Goal: Complete application form: Complete application form

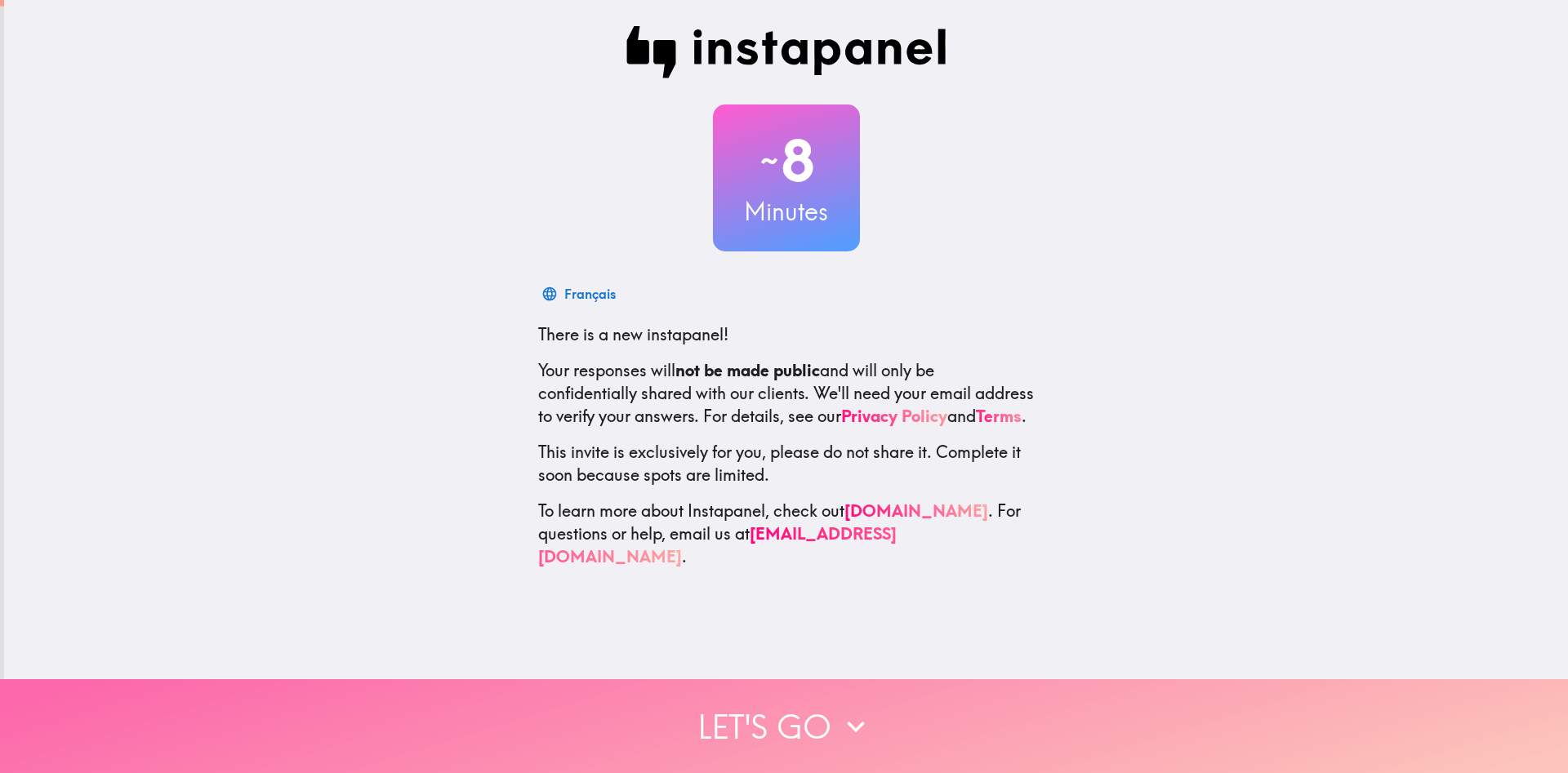
click at [843, 730] on icon "button" at bounding box center [856, 727] width 36 height 35
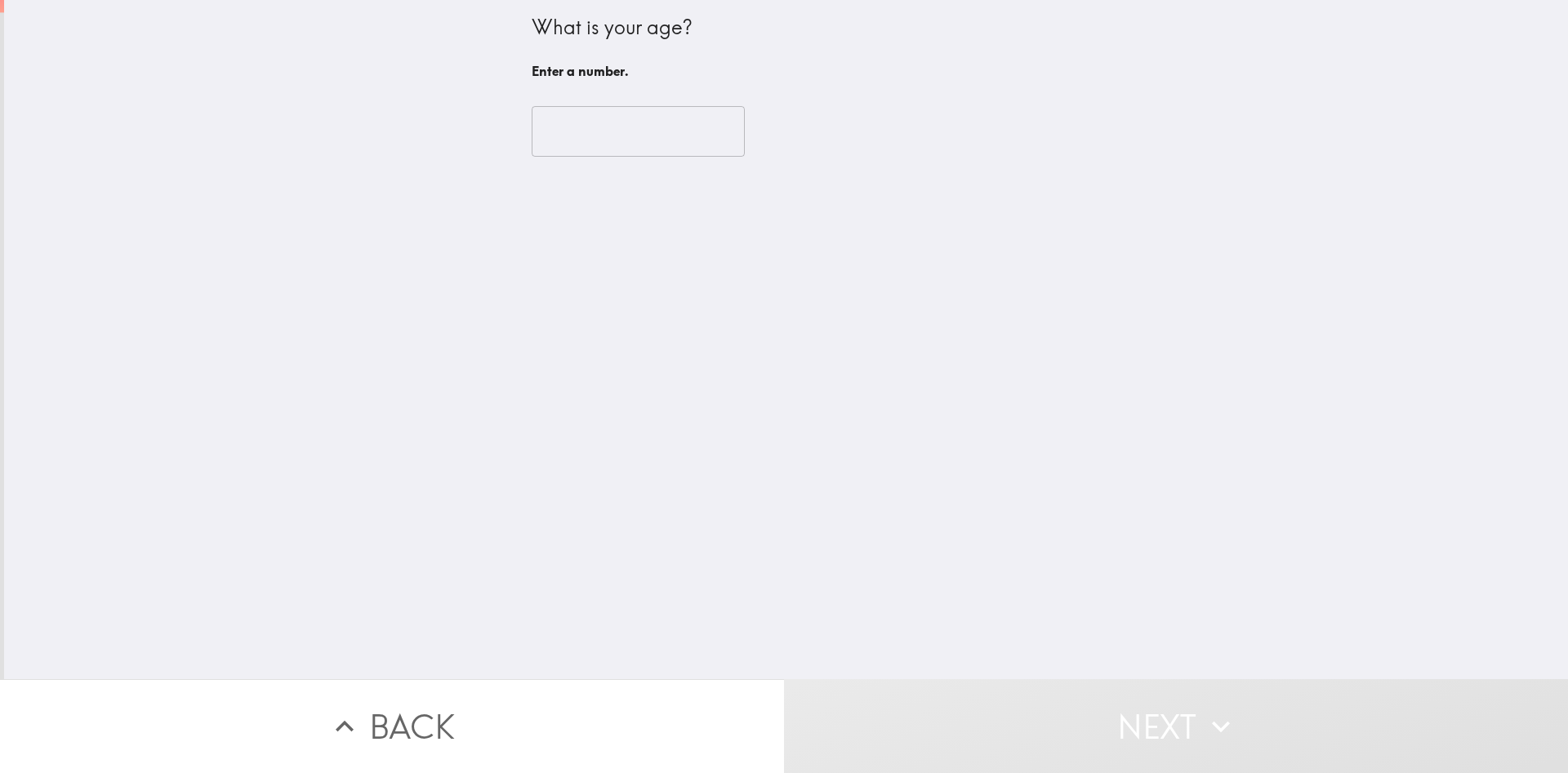
click at [667, 141] on input "number" at bounding box center [638, 131] width 213 height 51
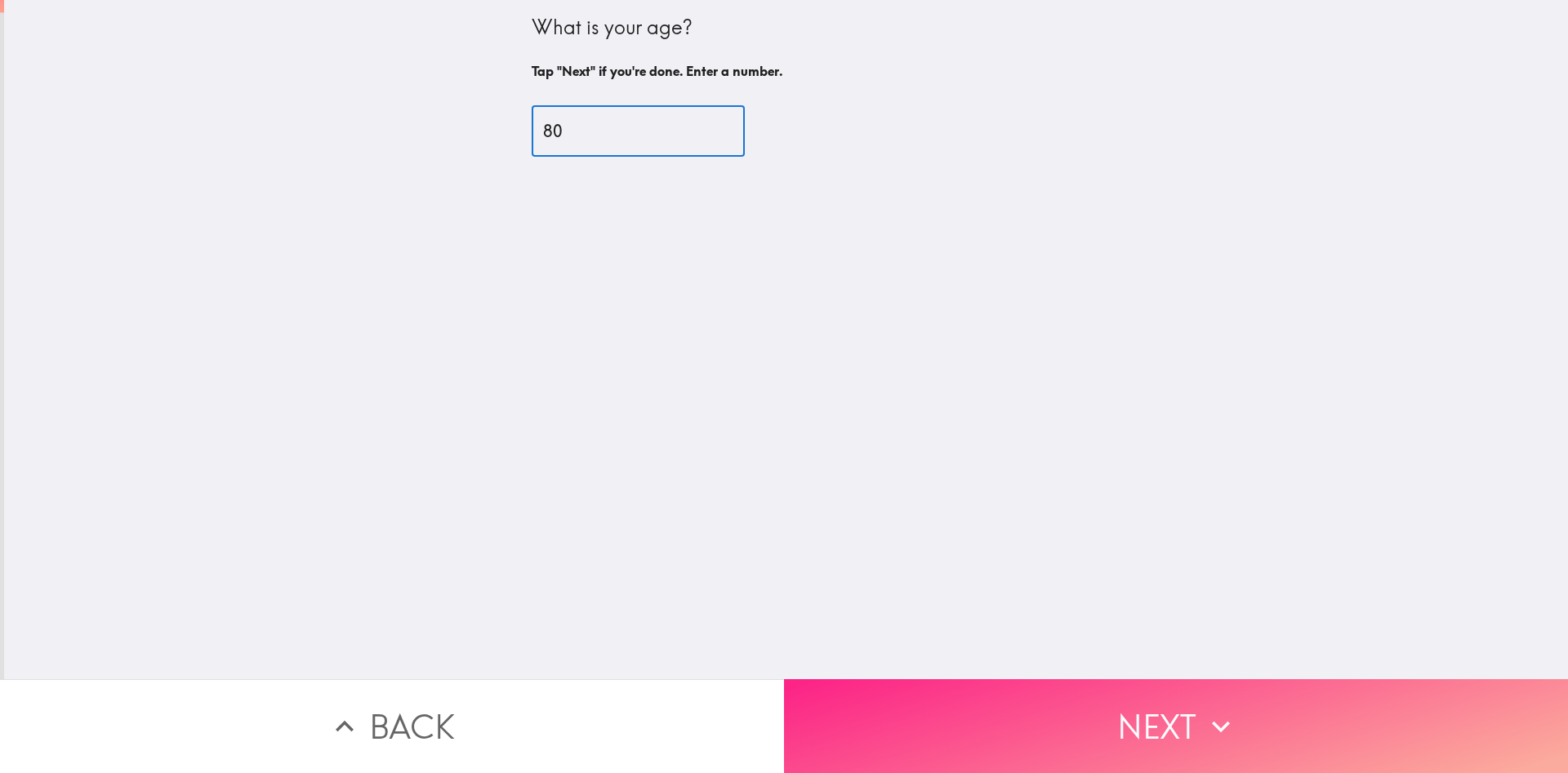
type input "80"
click at [1161, 719] on button "Next" at bounding box center [1176, 726] width 784 height 94
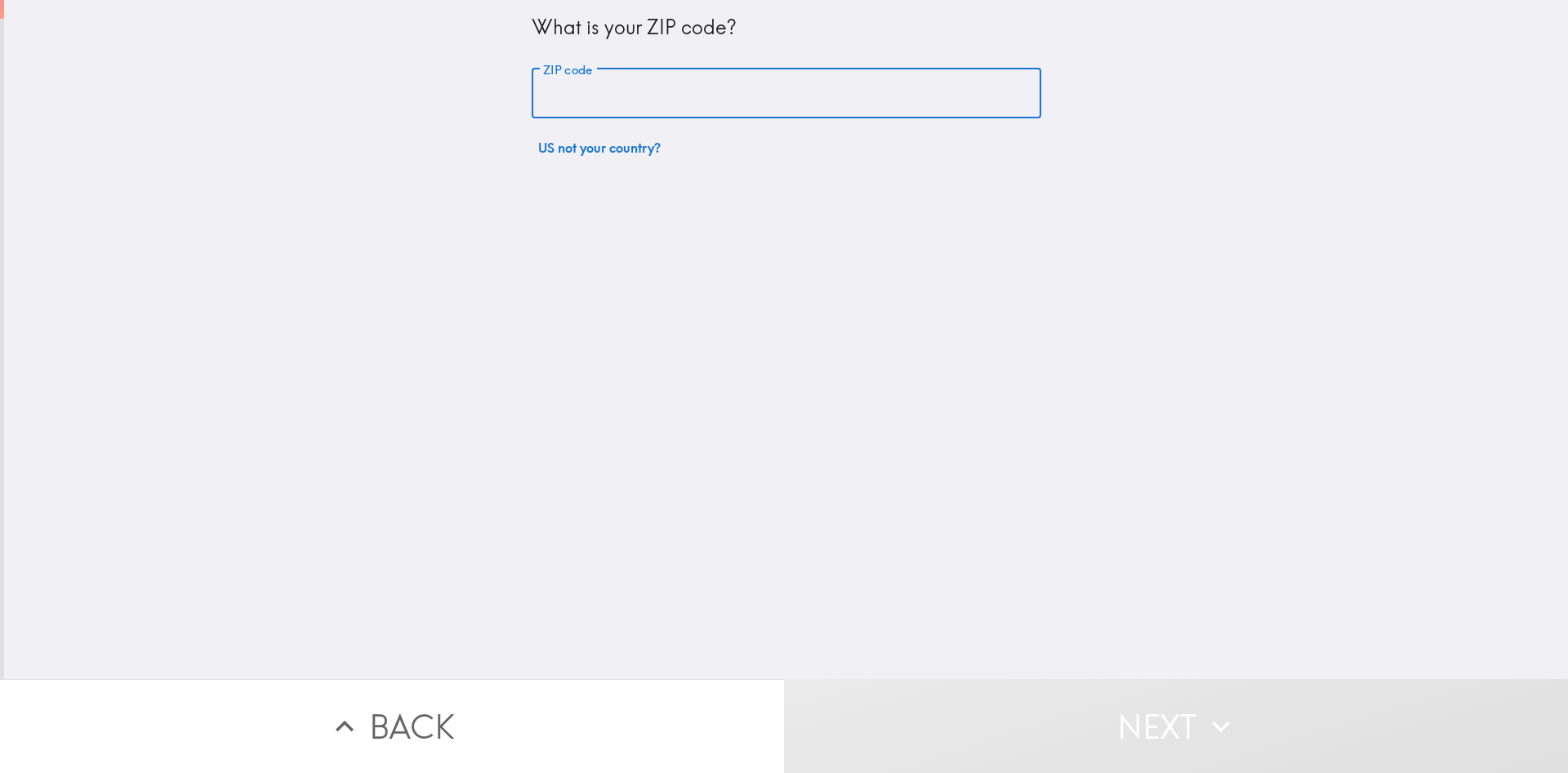
click at [653, 107] on input "ZIP code" at bounding box center [787, 93] width 510 height 51
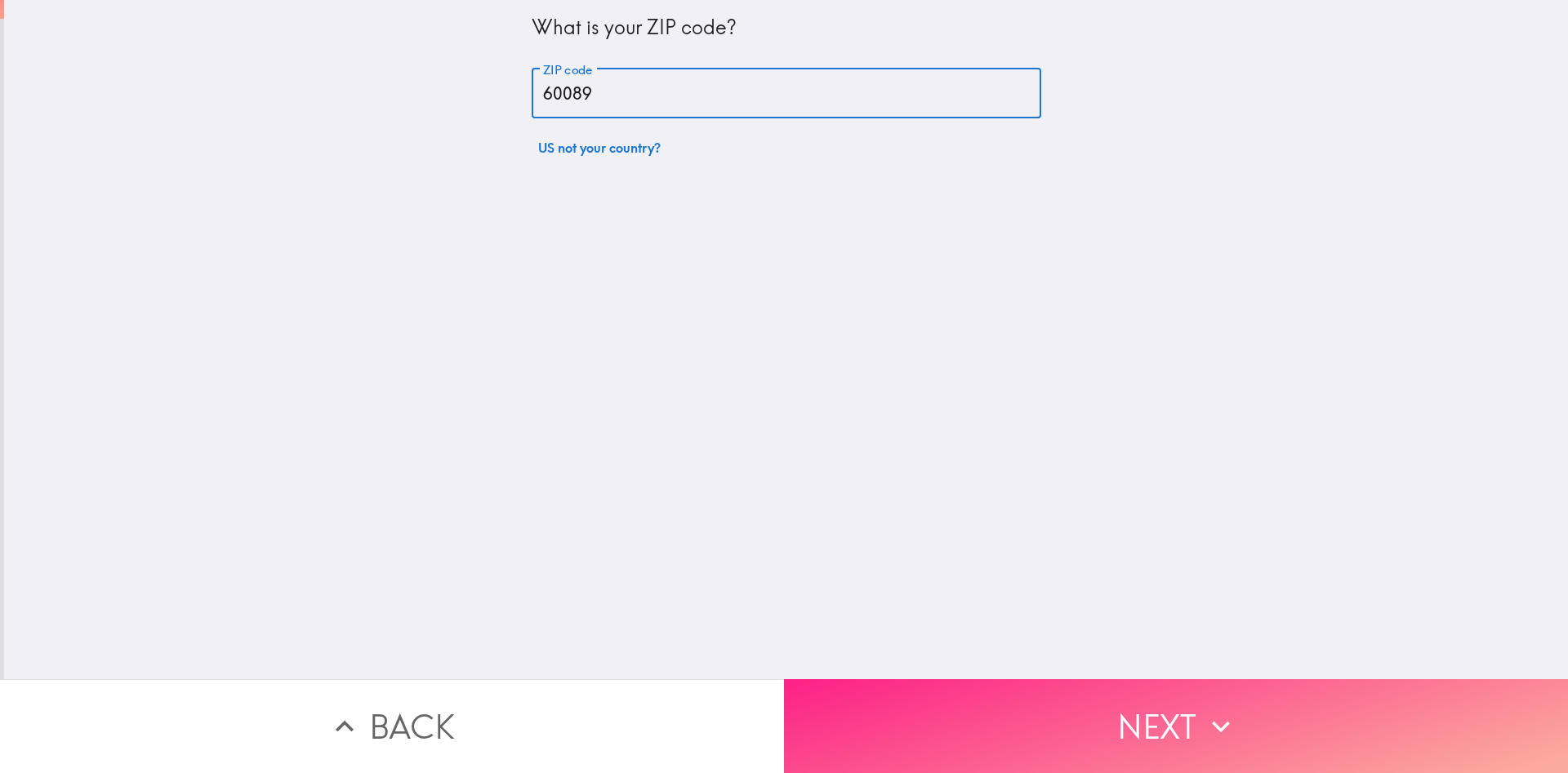
type input "60089"
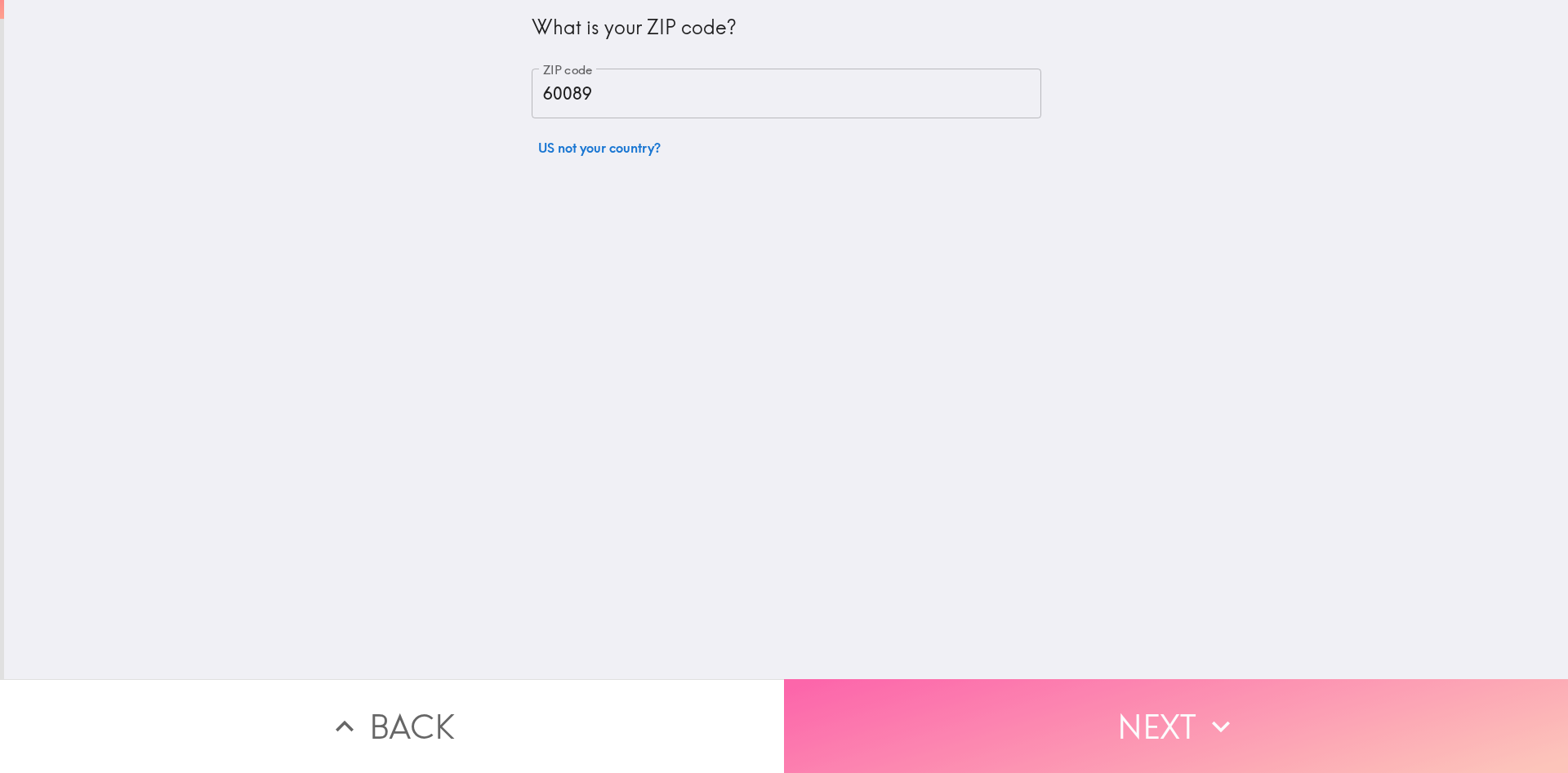
click at [1187, 708] on button "Next" at bounding box center [1176, 726] width 784 height 94
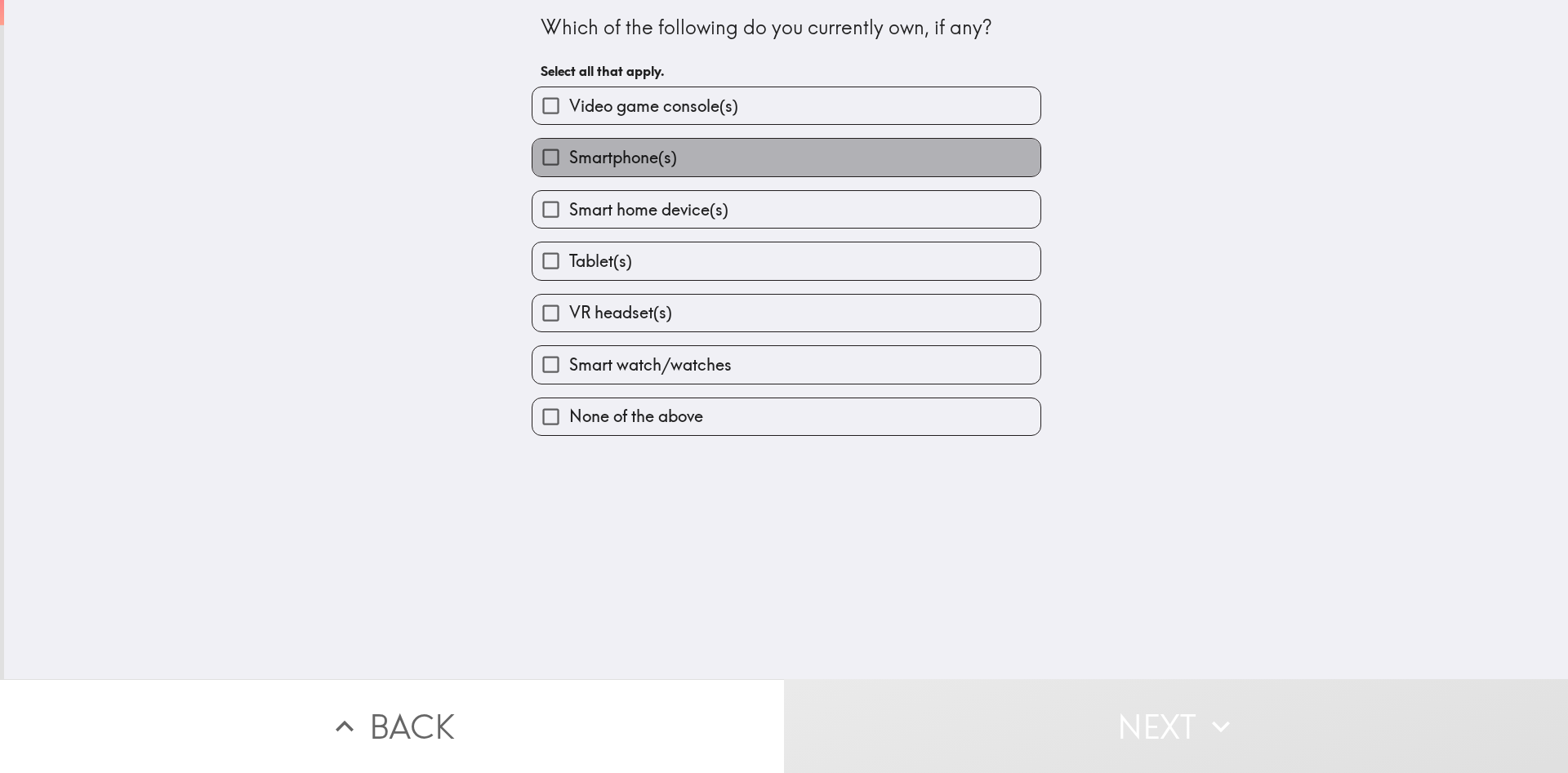
click at [755, 148] on label "Smartphone(s)" at bounding box center [787, 156] width 508 height 36
click at [569, 148] on input "Smartphone(s)" at bounding box center [550, 156] width 36 height 36
checkbox input "true"
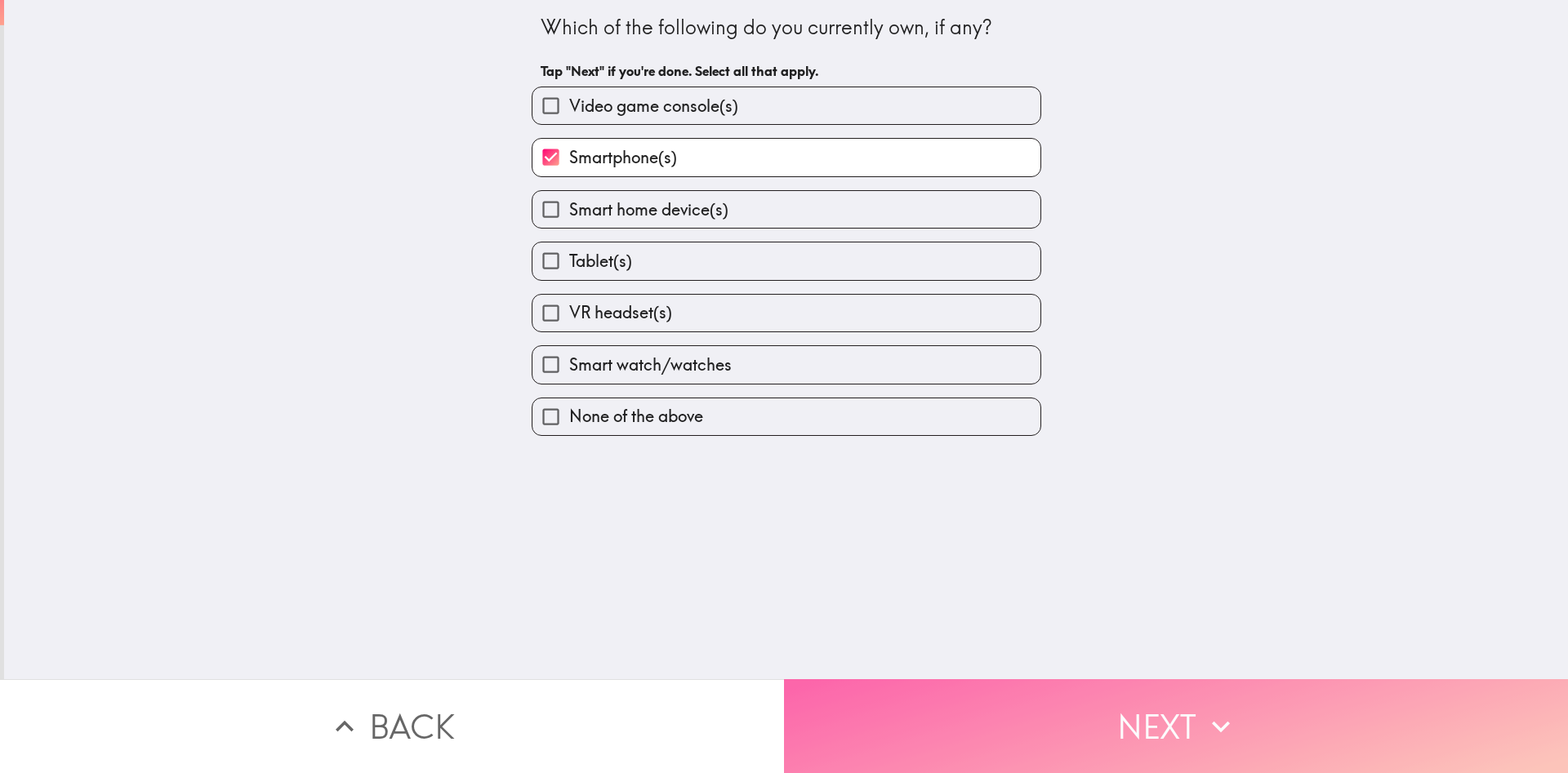
click at [1223, 726] on icon "button" at bounding box center [1221, 727] width 36 height 35
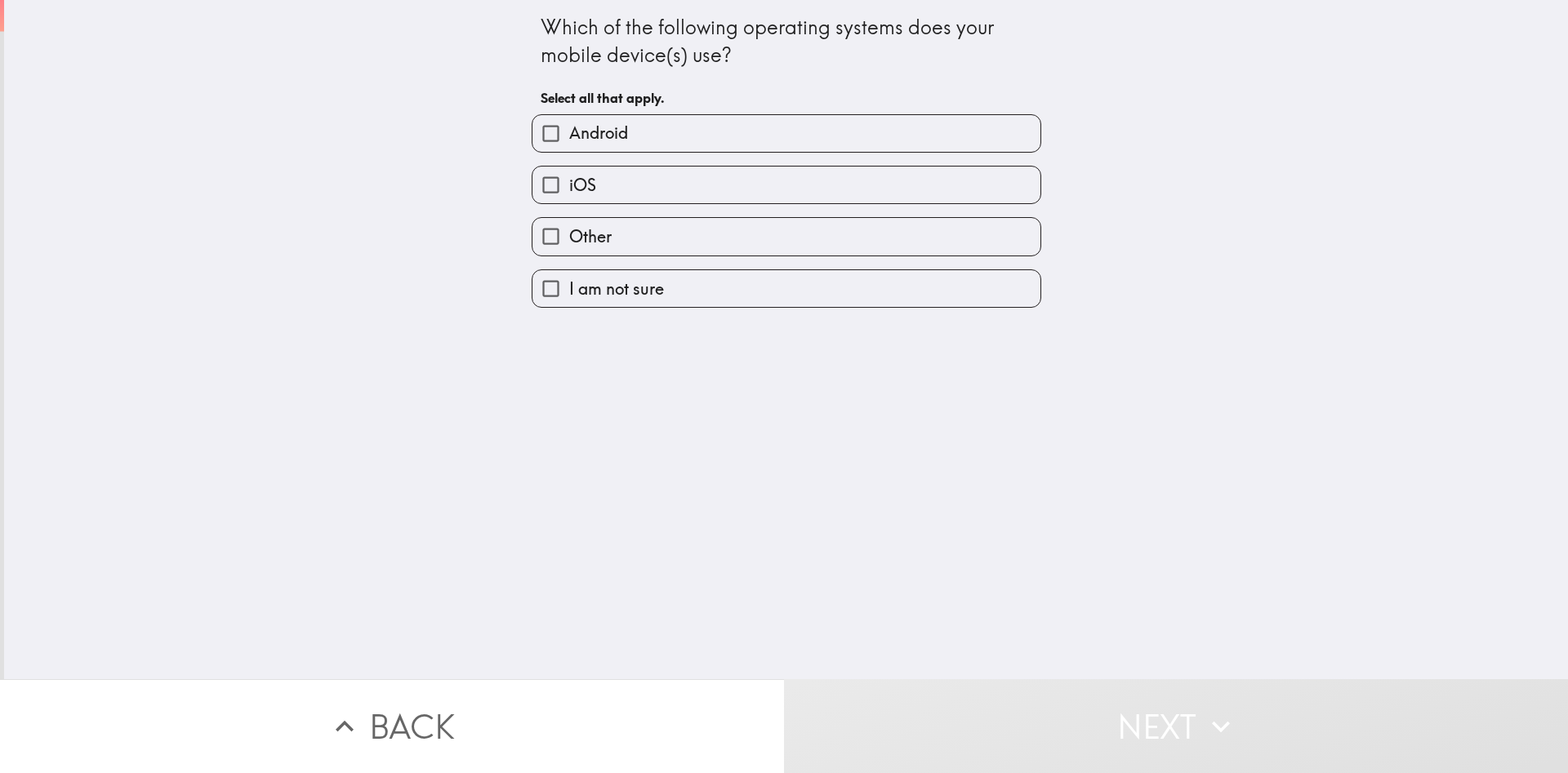
click at [653, 177] on label "iOS" at bounding box center [787, 185] width 508 height 36
click at [569, 177] on input "iOS" at bounding box center [550, 185] width 36 height 36
checkbox input "true"
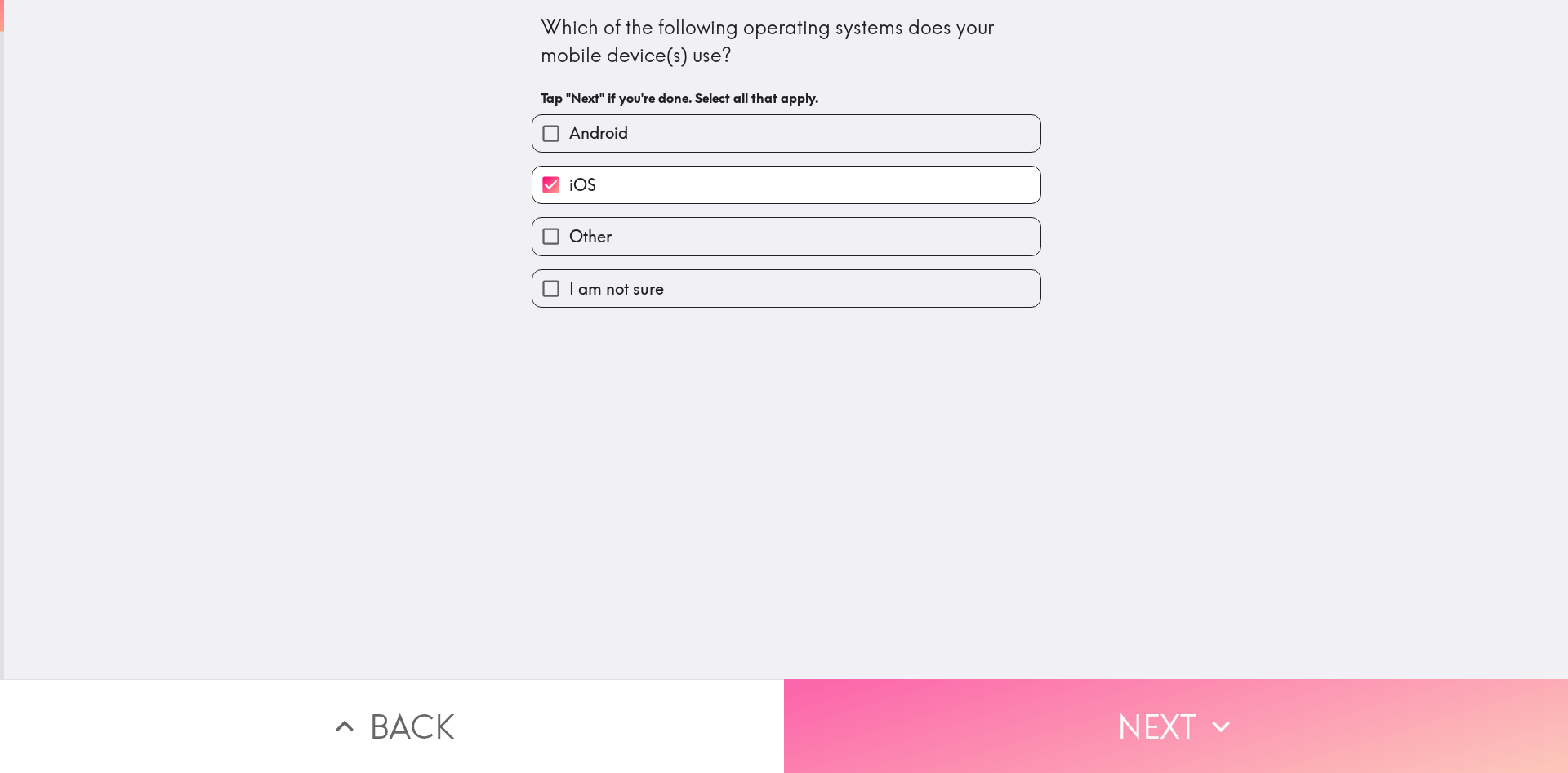
click at [1175, 725] on button "Next" at bounding box center [1176, 726] width 784 height 94
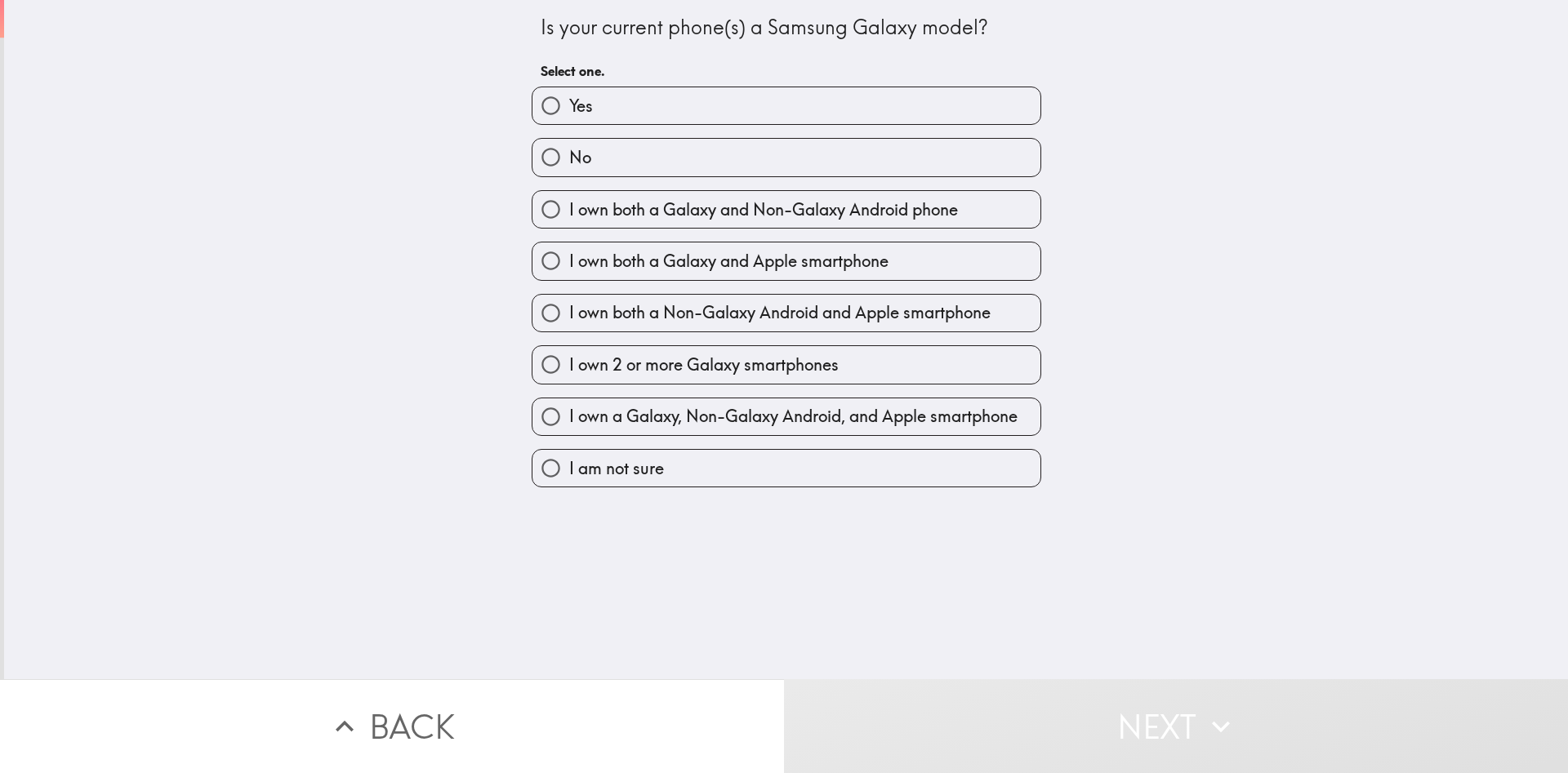
click at [617, 163] on label "No" at bounding box center [787, 156] width 508 height 36
click at [569, 163] on input "No" at bounding box center [550, 156] width 36 height 36
radio input "true"
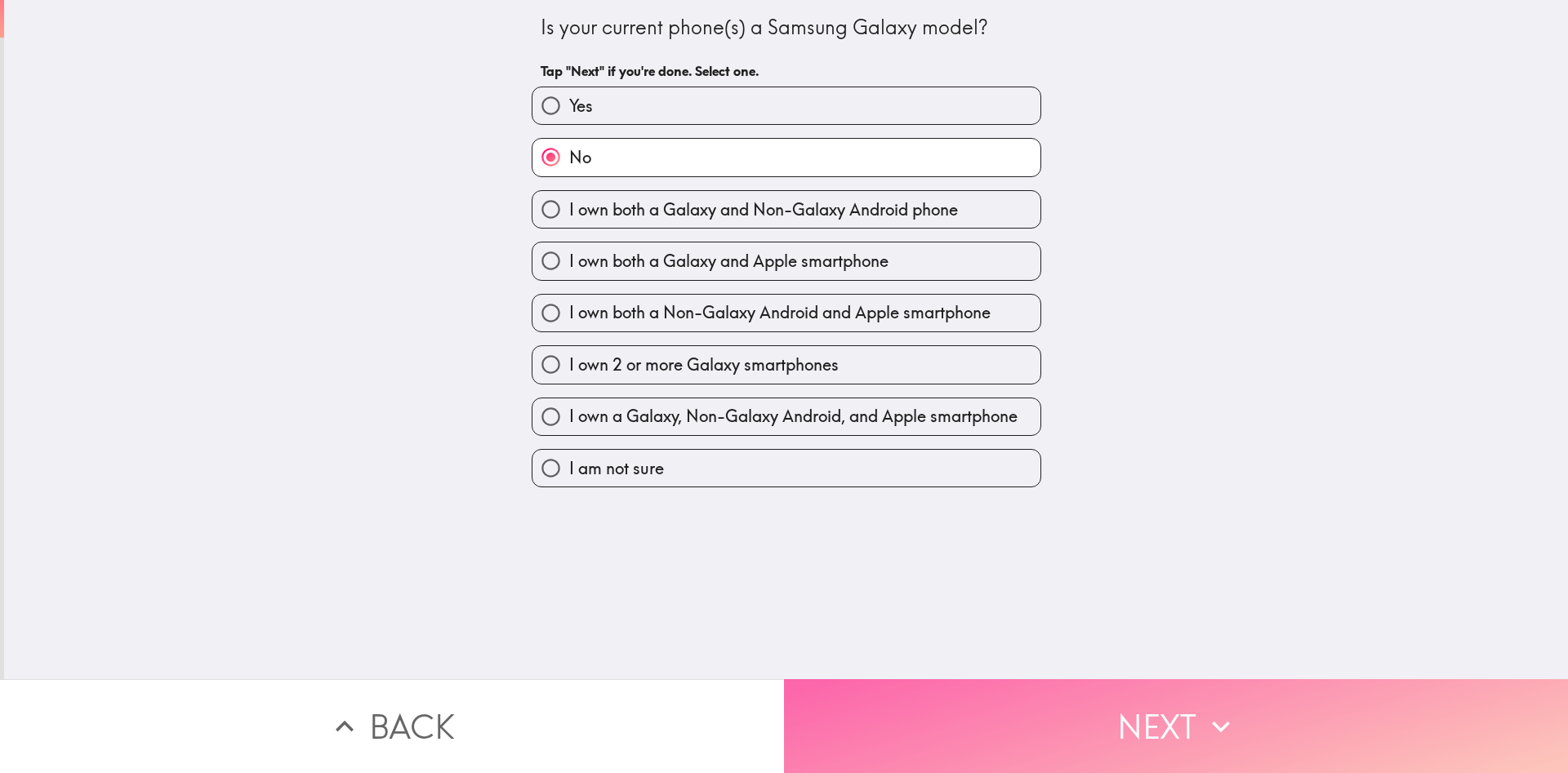
click at [1208, 724] on icon "button" at bounding box center [1221, 727] width 36 height 35
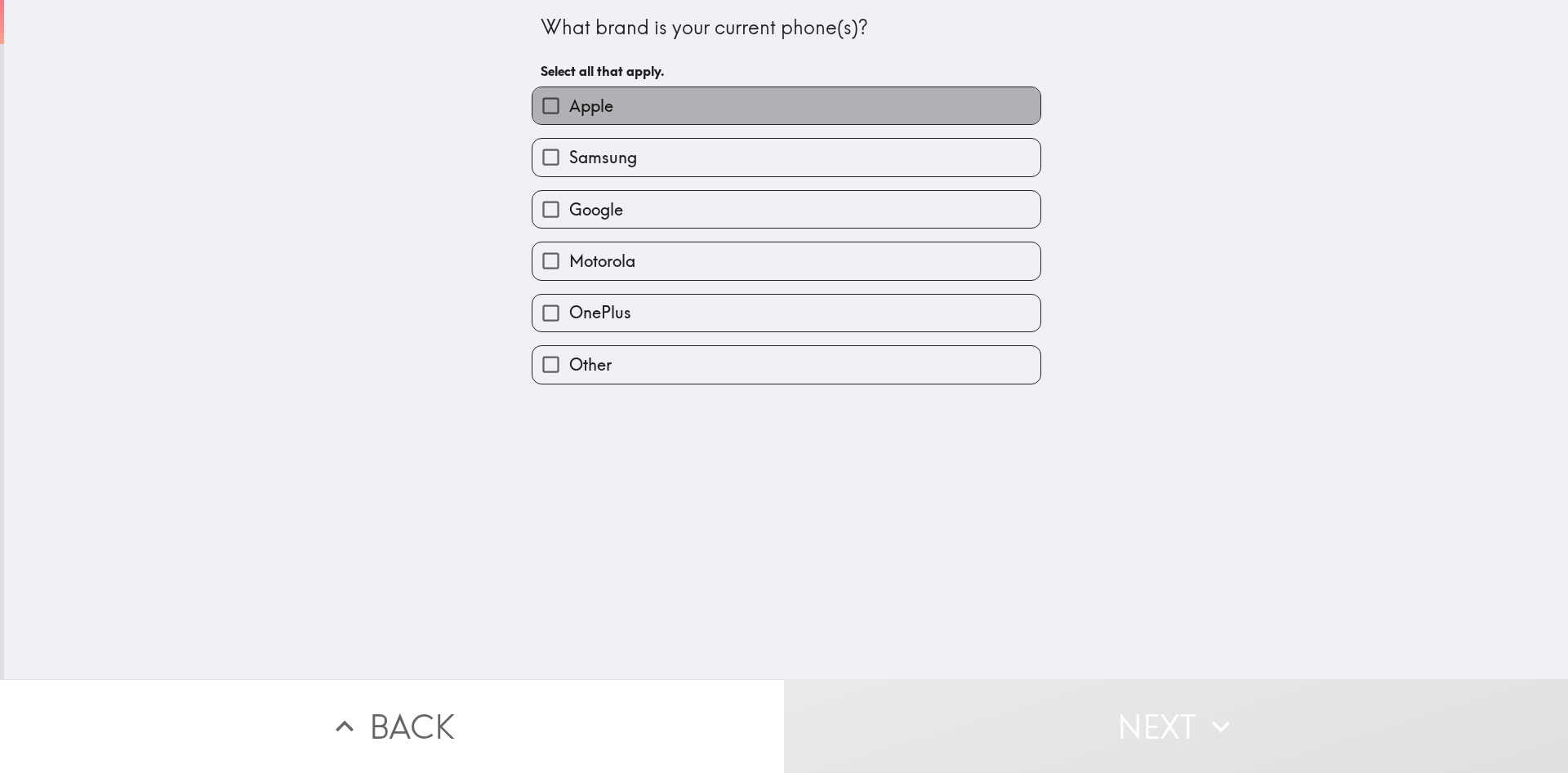
click at [677, 106] on label "Apple" at bounding box center [787, 105] width 508 height 36
click at [569, 106] on input "Apple" at bounding box center [550, 105] width 36 height 36
checkbox input "true"
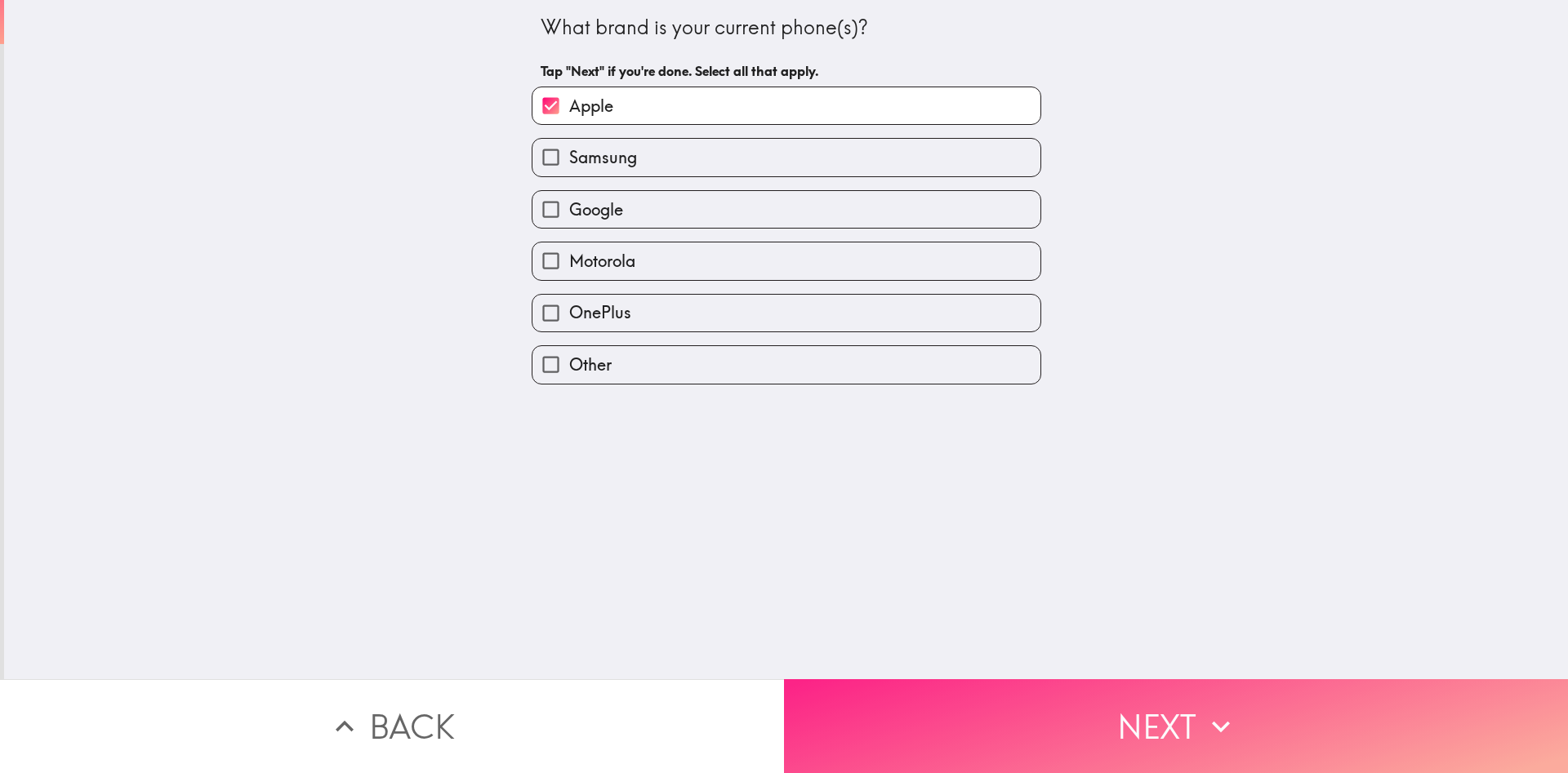
click at [1160, 729] on button "Next" at bounding box center [1176, 726] width 784 height 94
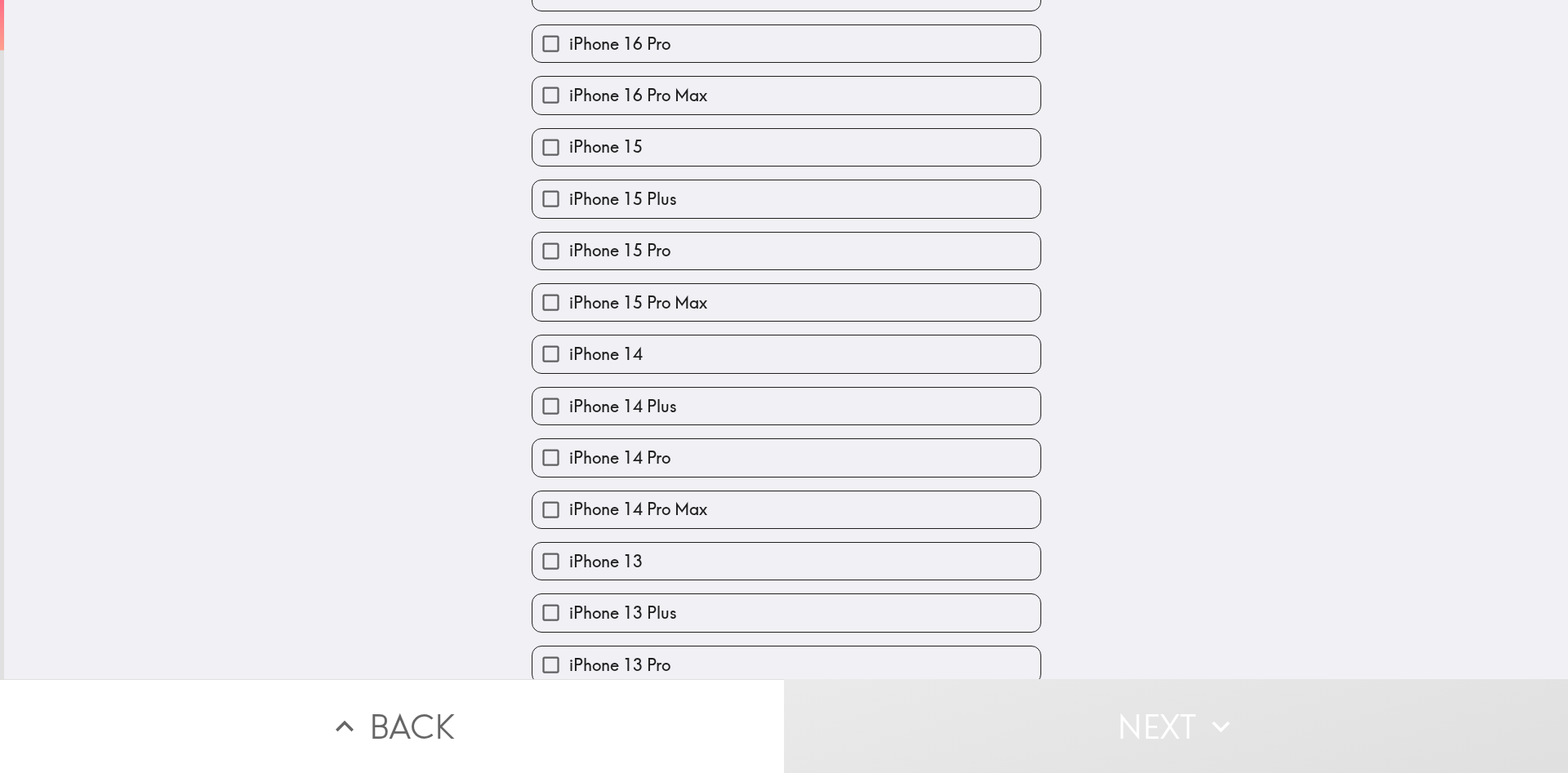
scroll to position [457, 0]
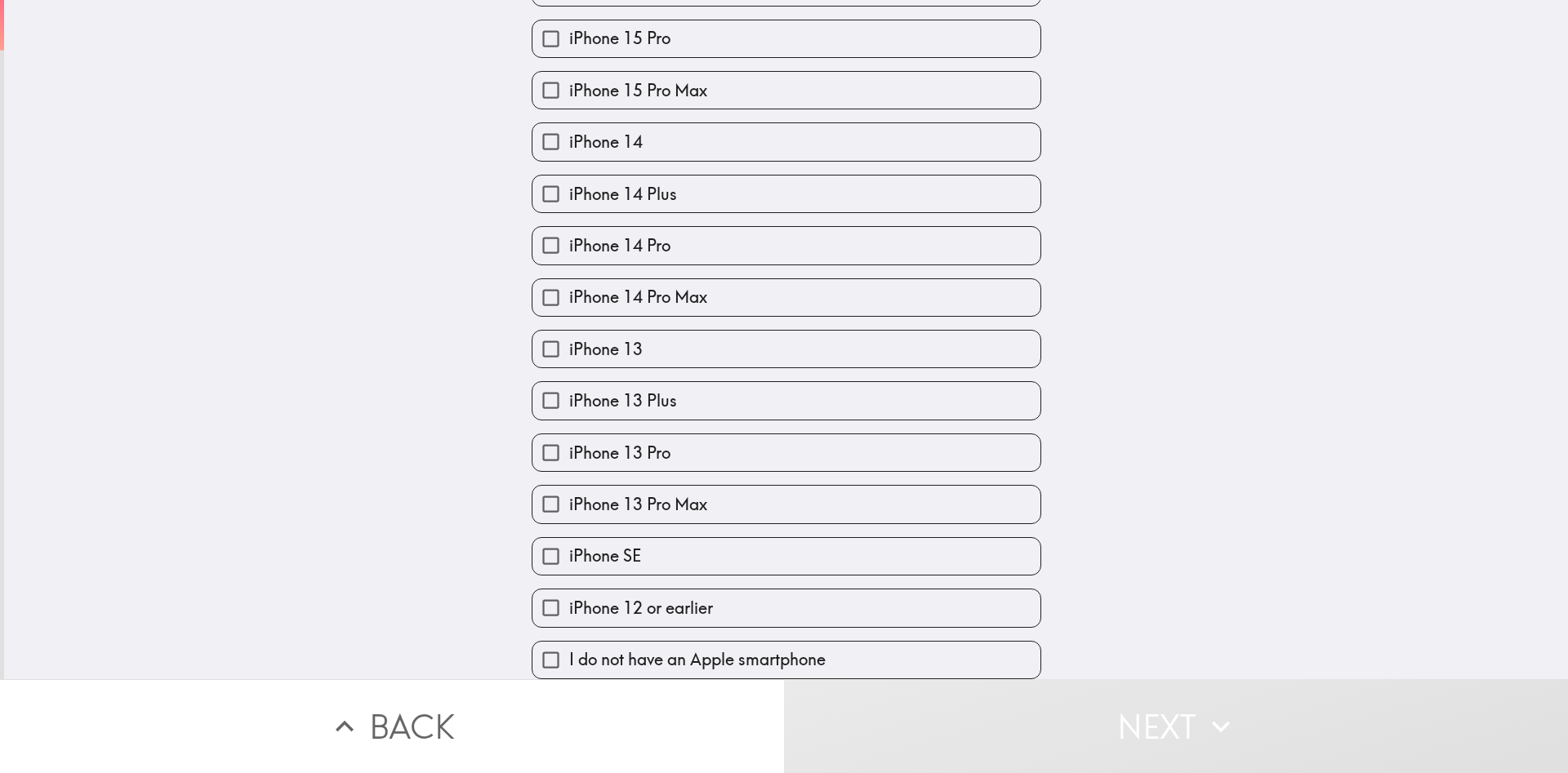
click at [645, 605] on span "iPhone 12 or earlier" at bounding box center [641, 608] width 144 height 23
click at [569, 605] on input "iPhone 12 or earlier" at bounding box center [550, 607] width 36 height 36
checkbox input "true"
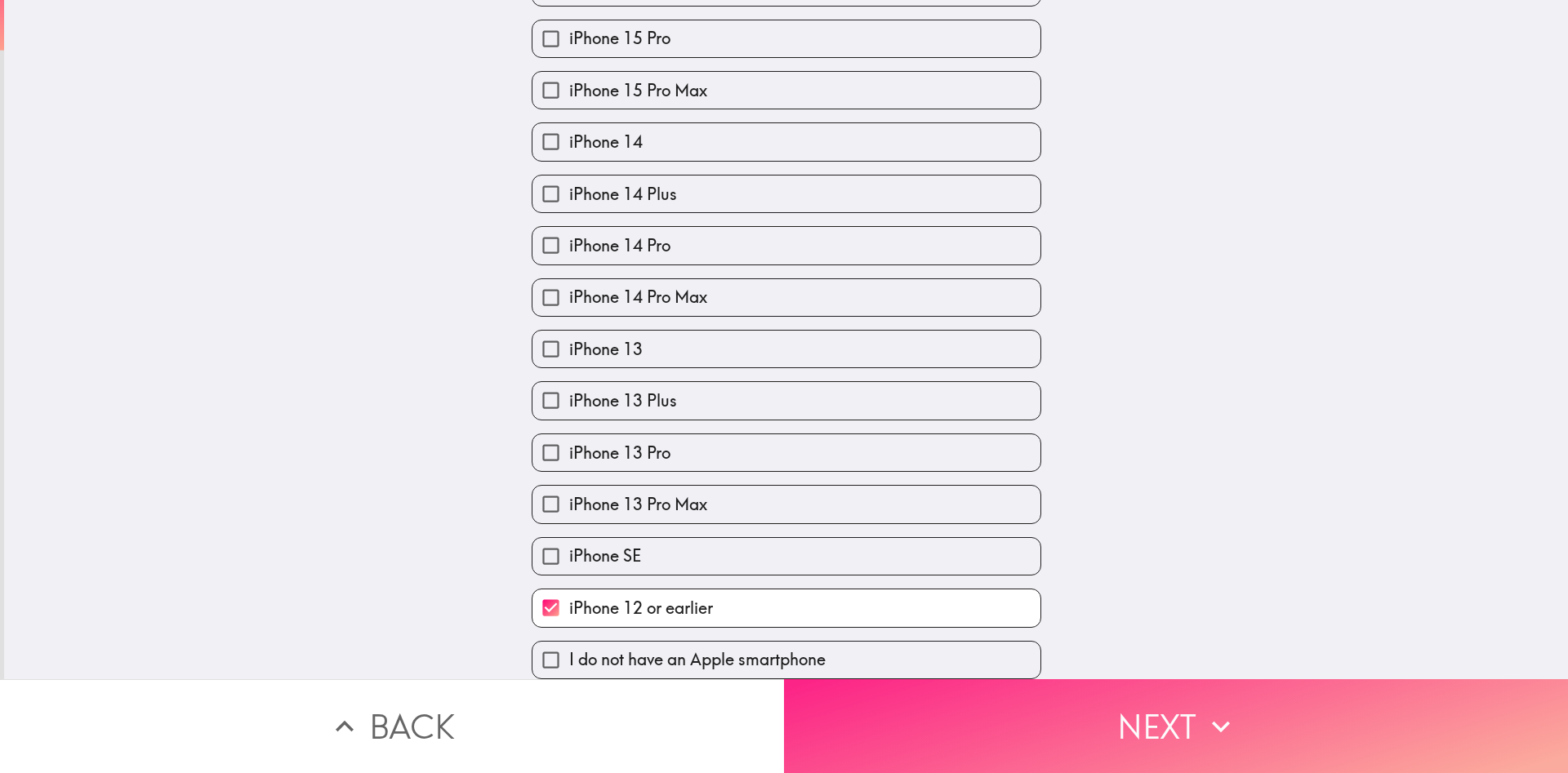
click at [1152, 722] on button "Next" at bounding box center [1176, 726] width 784 height 94
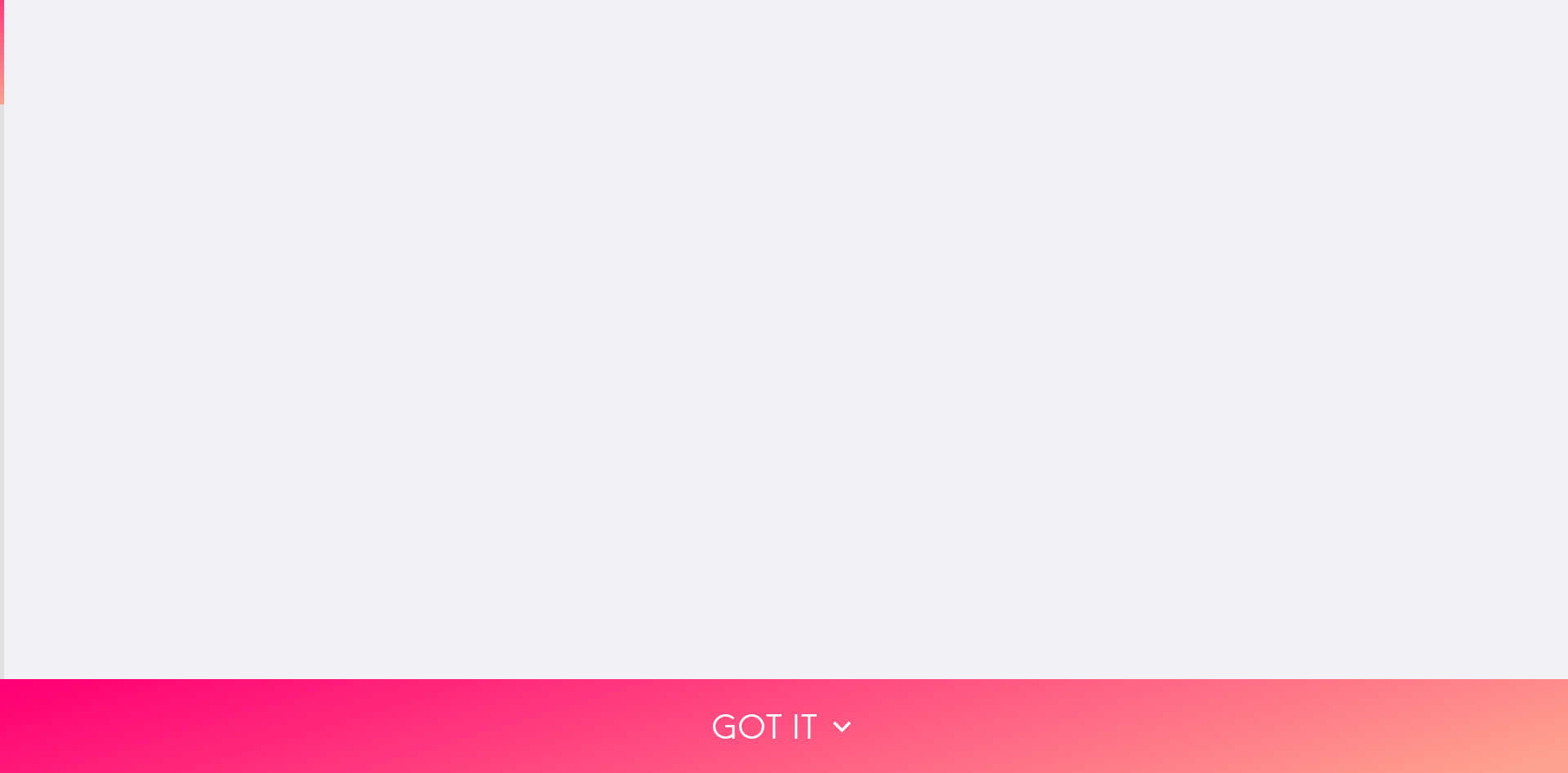
scroll to position [0, 0]
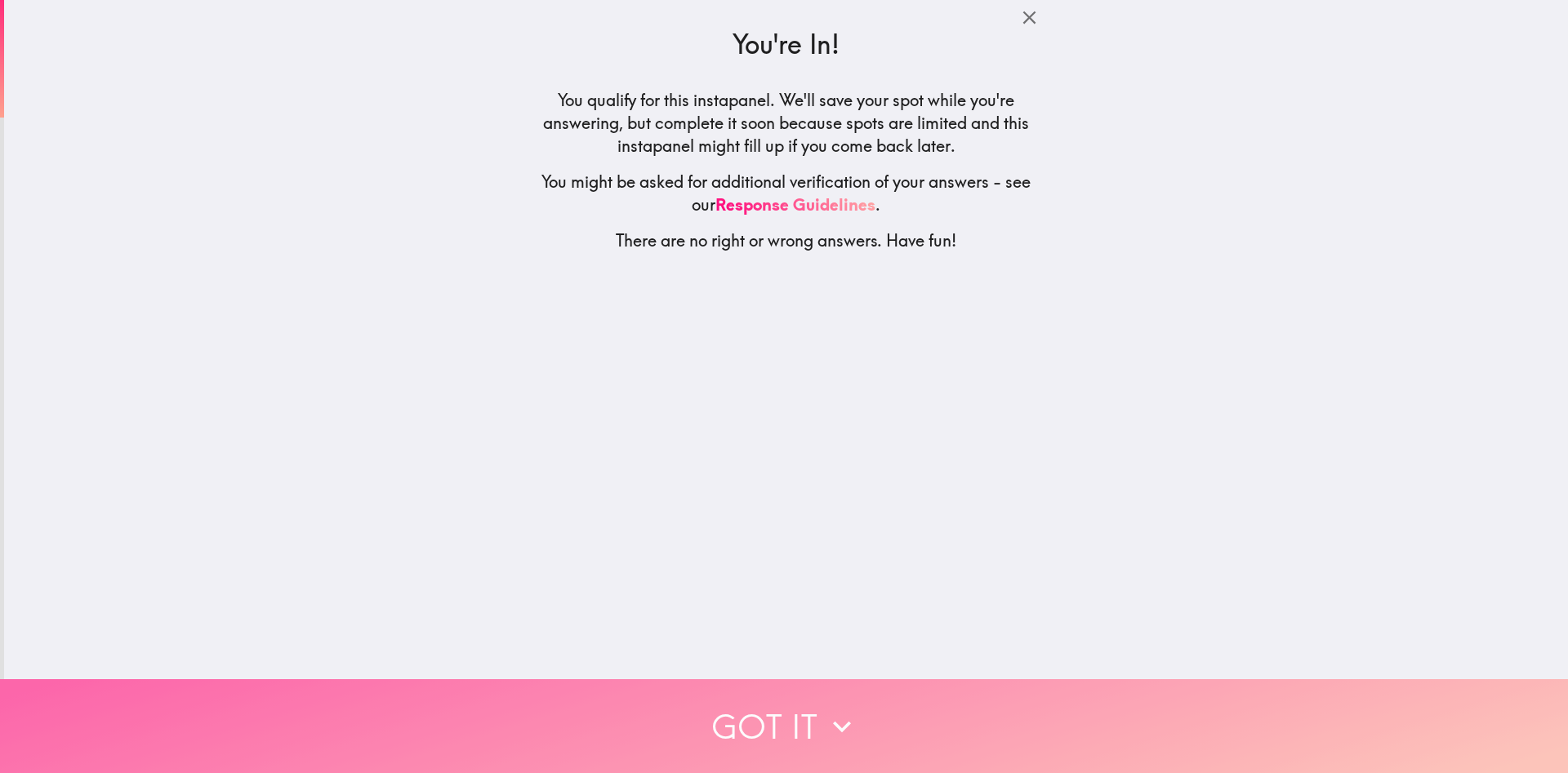
click at [780, 736] on button "Got it" at bounding box center [784, 726] width 1568 height 94
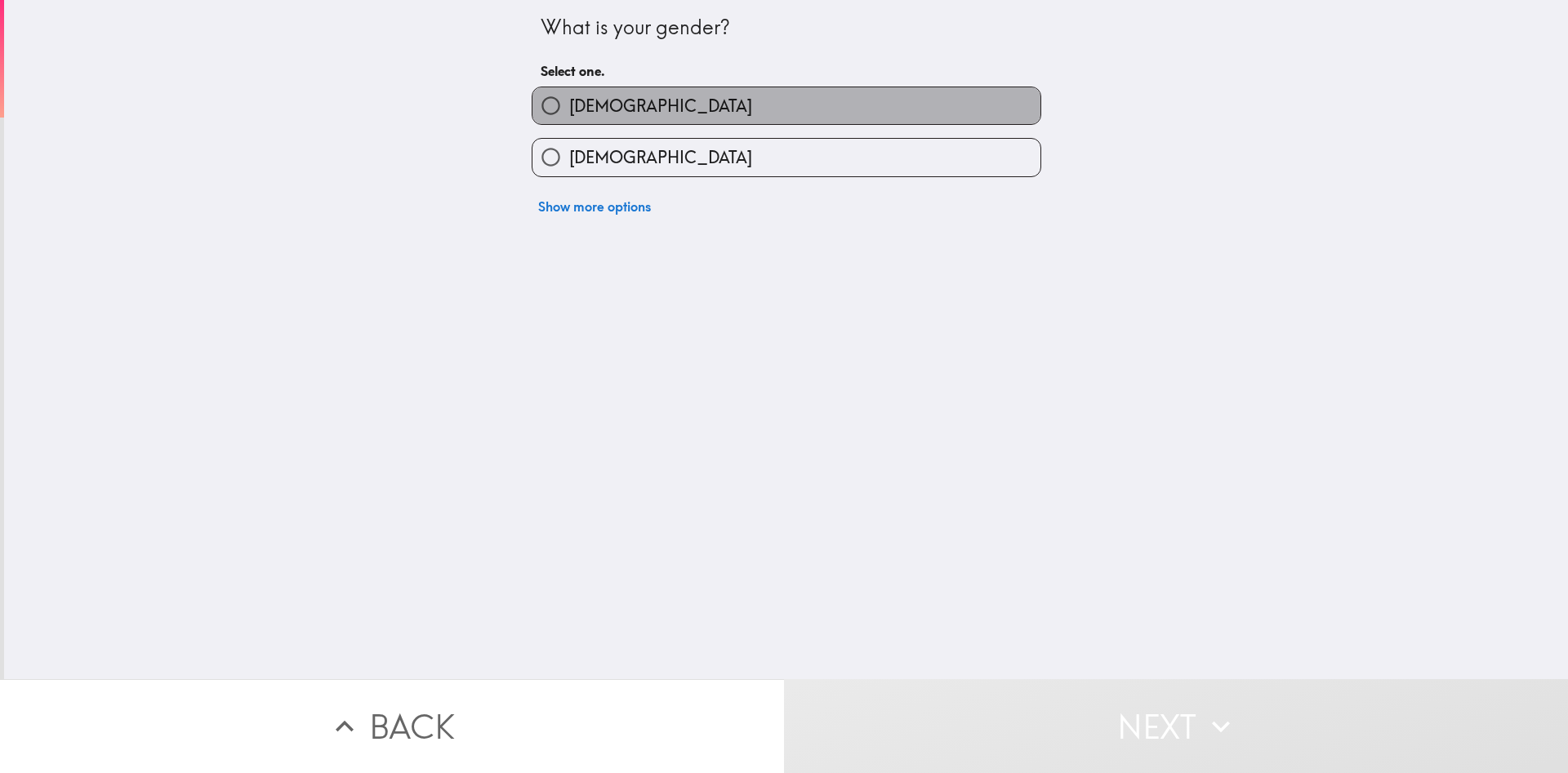
click at [634, 97] on label "[DEMOGRAPHIC_DATA]" at bounding box center [787, 105] width 508 height 36
click at [569, 97] on input "[DEMOGRAPHIC_DATA]" at bounding box center [550, 105] width 36 height 36
radio input "true"
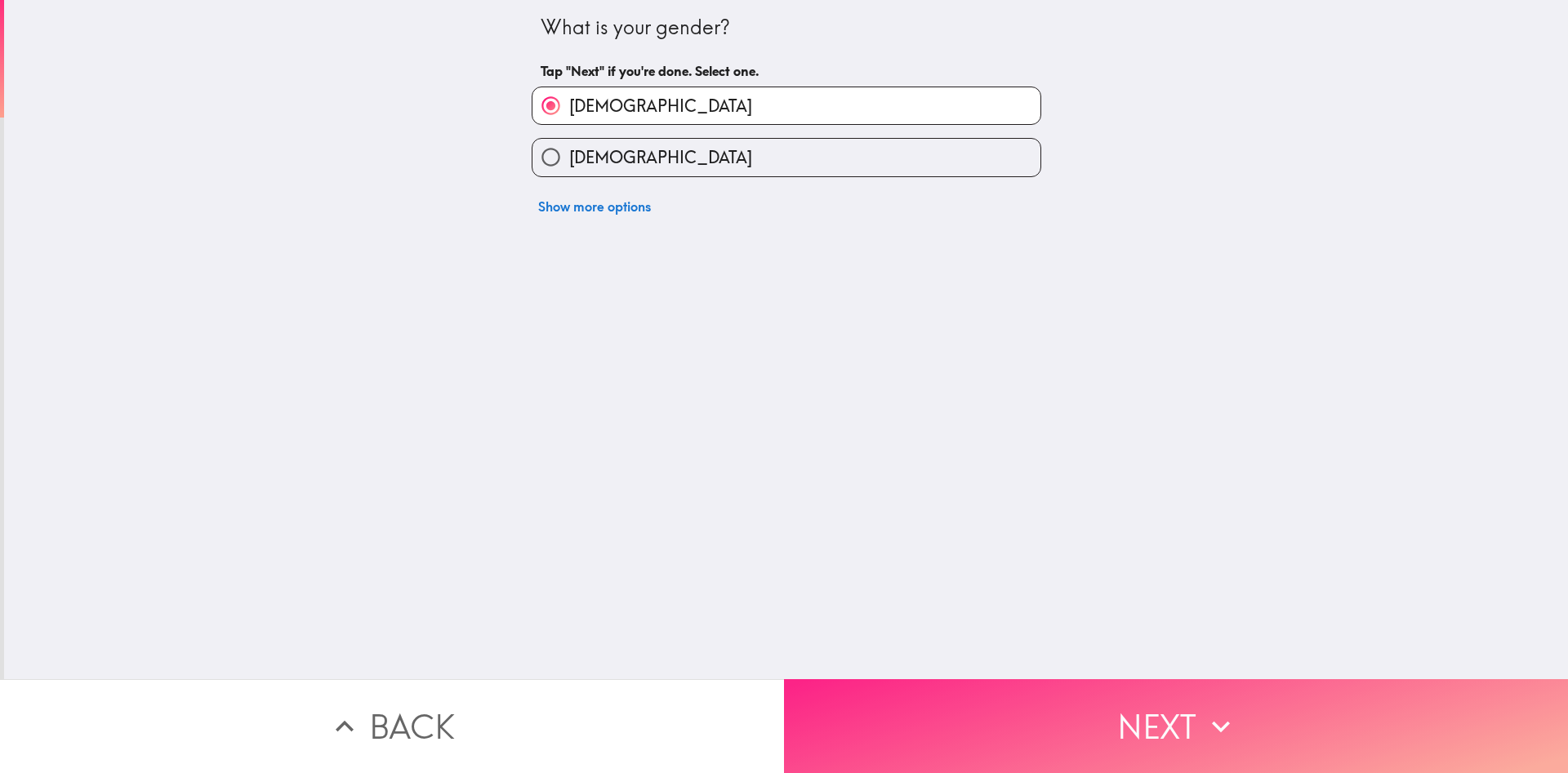
click at [1184, 719] on button "Next" at bounding box center [1176, 726] width 784 height 94
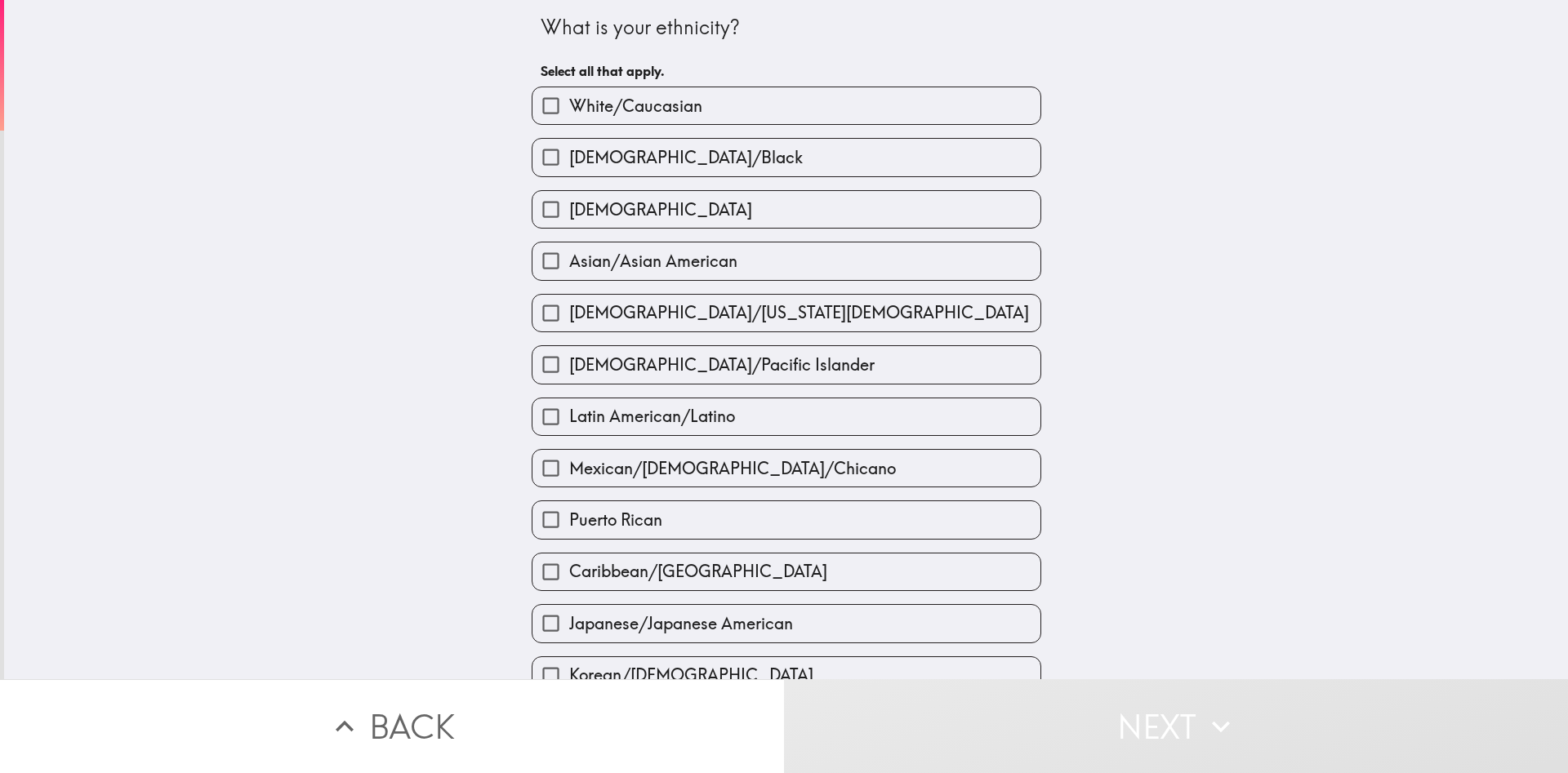
click at [668, 109] on span "White/Caucasian" at bounding box center [636, 106] width 133 height 23
click at [569, 109] on input "White/Caucasian" at bounding box center [550, 105] width 36 height 36
checkbox input "true"
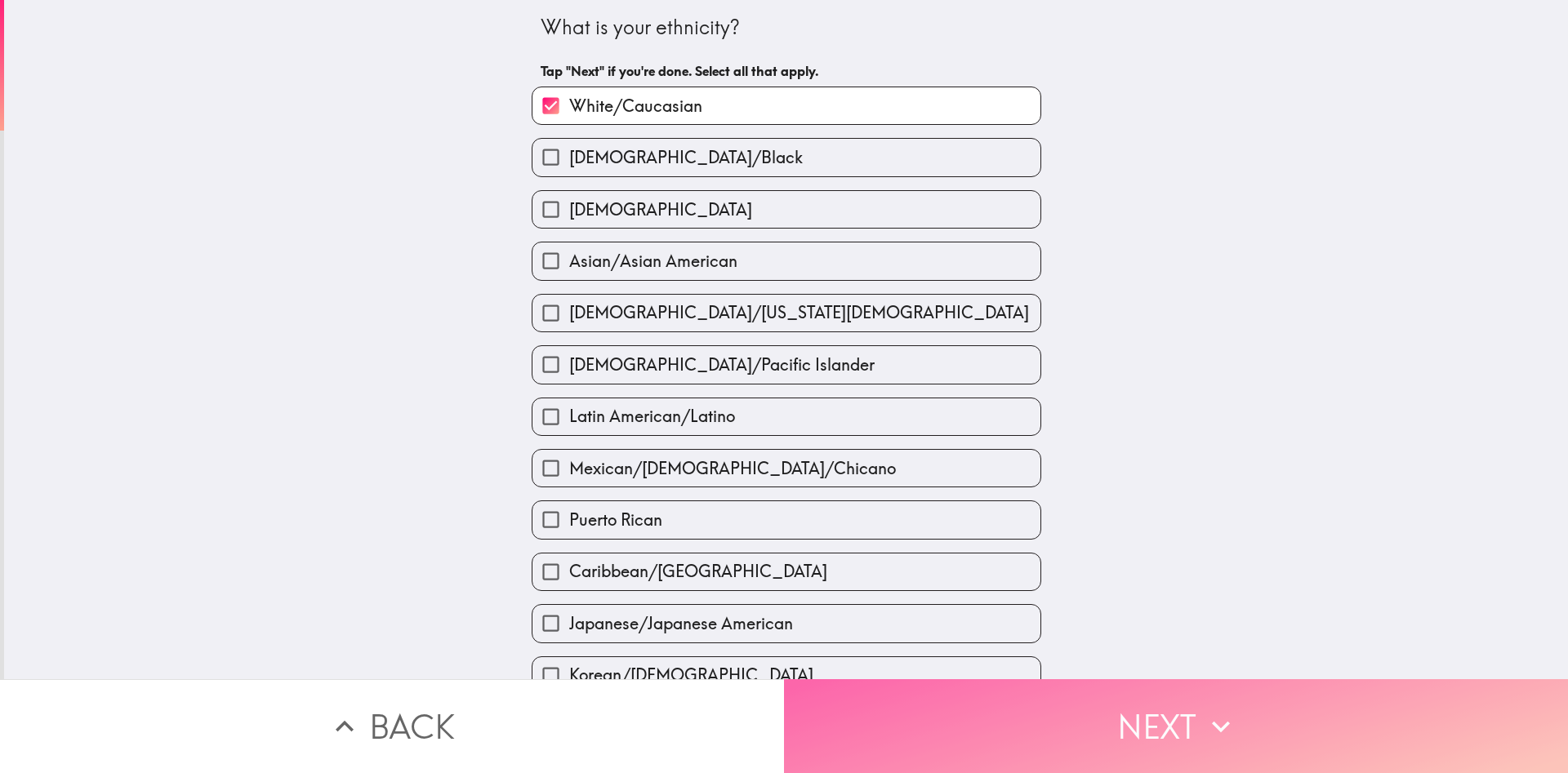
click at [1189, 733] on button "Next" at bounding box center [1176, 726] width 784 height 94
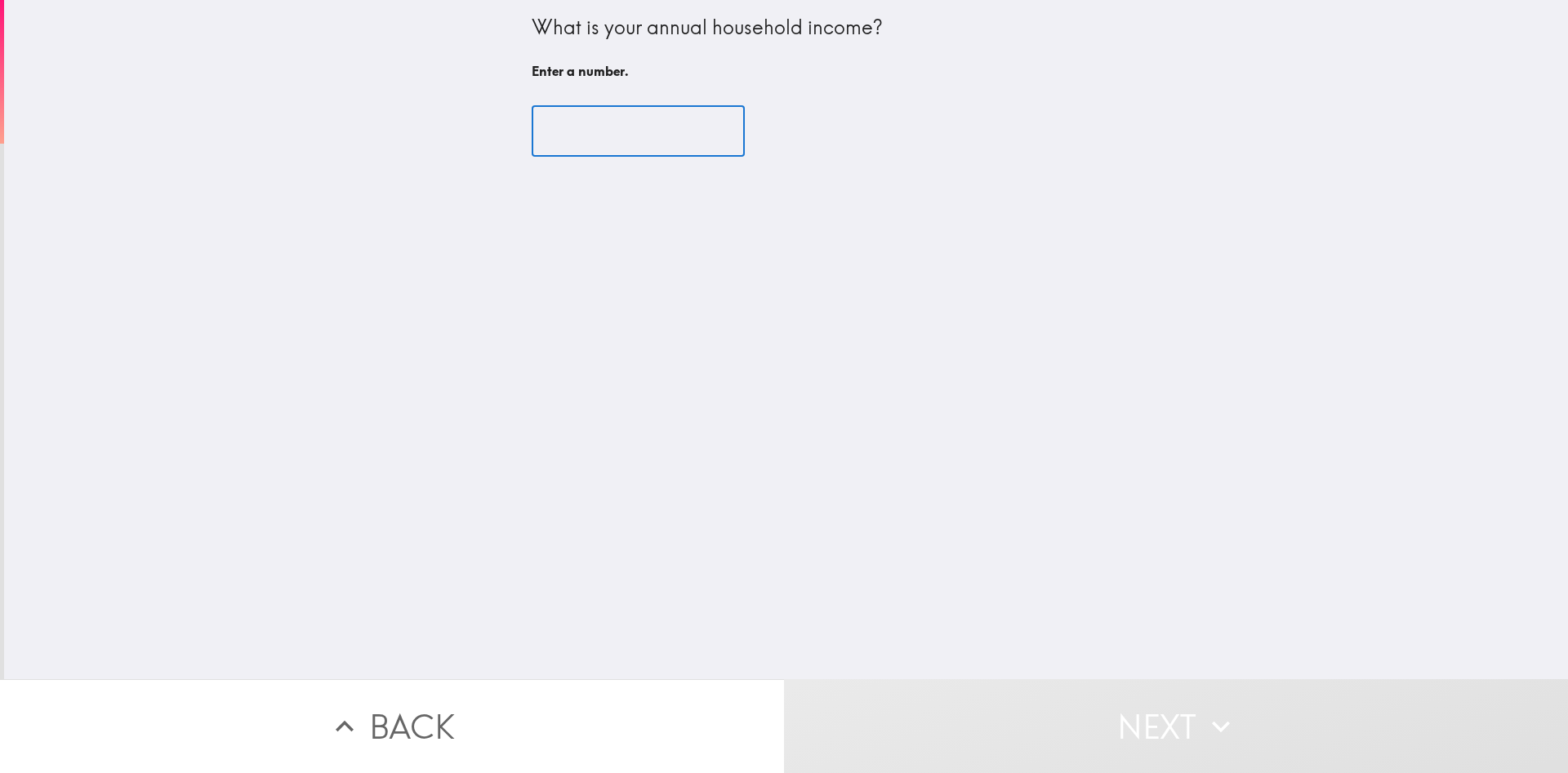
click at [599, 156] on input "number" at bounding box center [638, 131] width 213 height 51
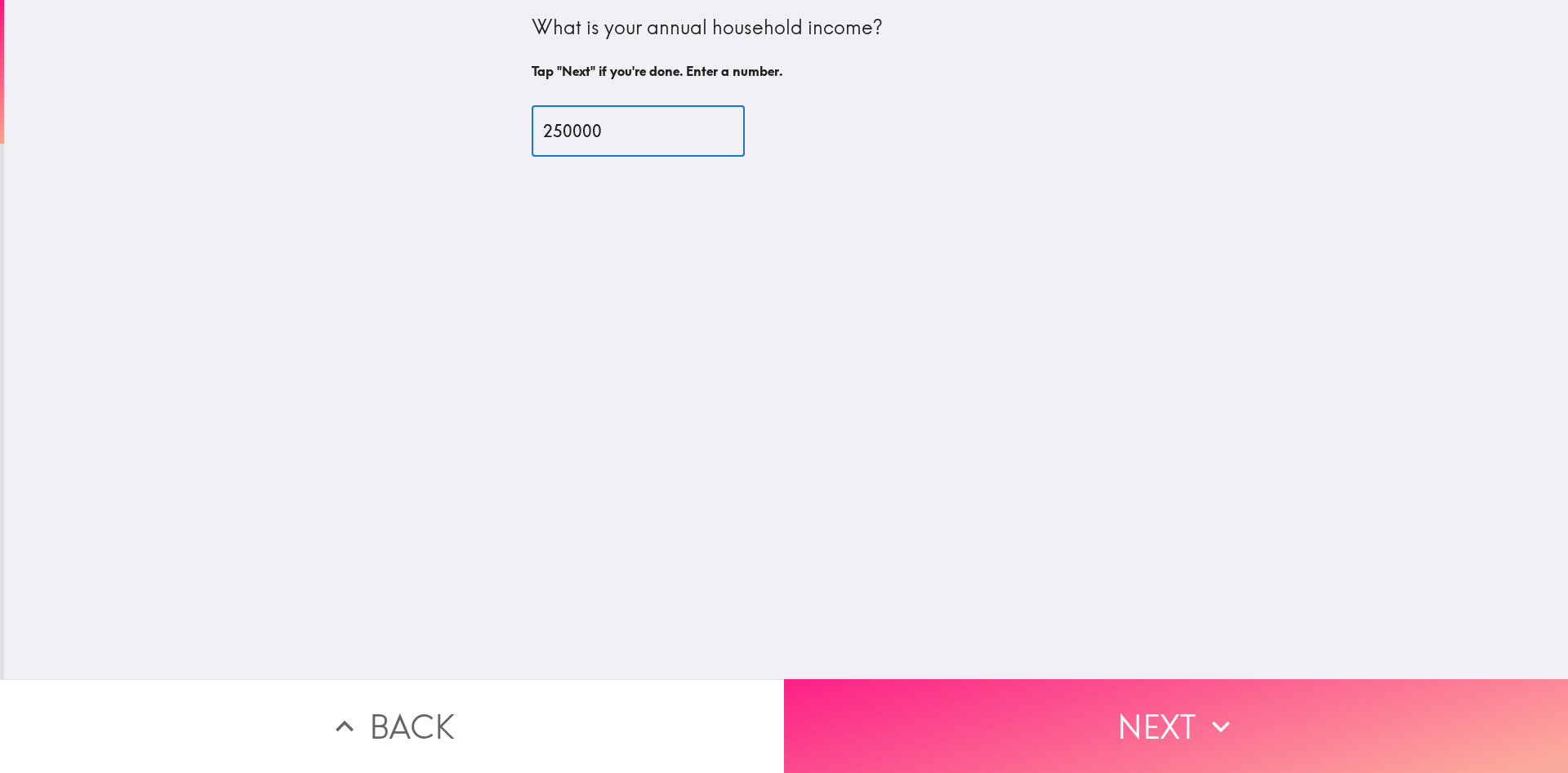
type input "250000"
click at [1192, 724] on button "Next" at bounding box center [1176, 726] width 784 height 94
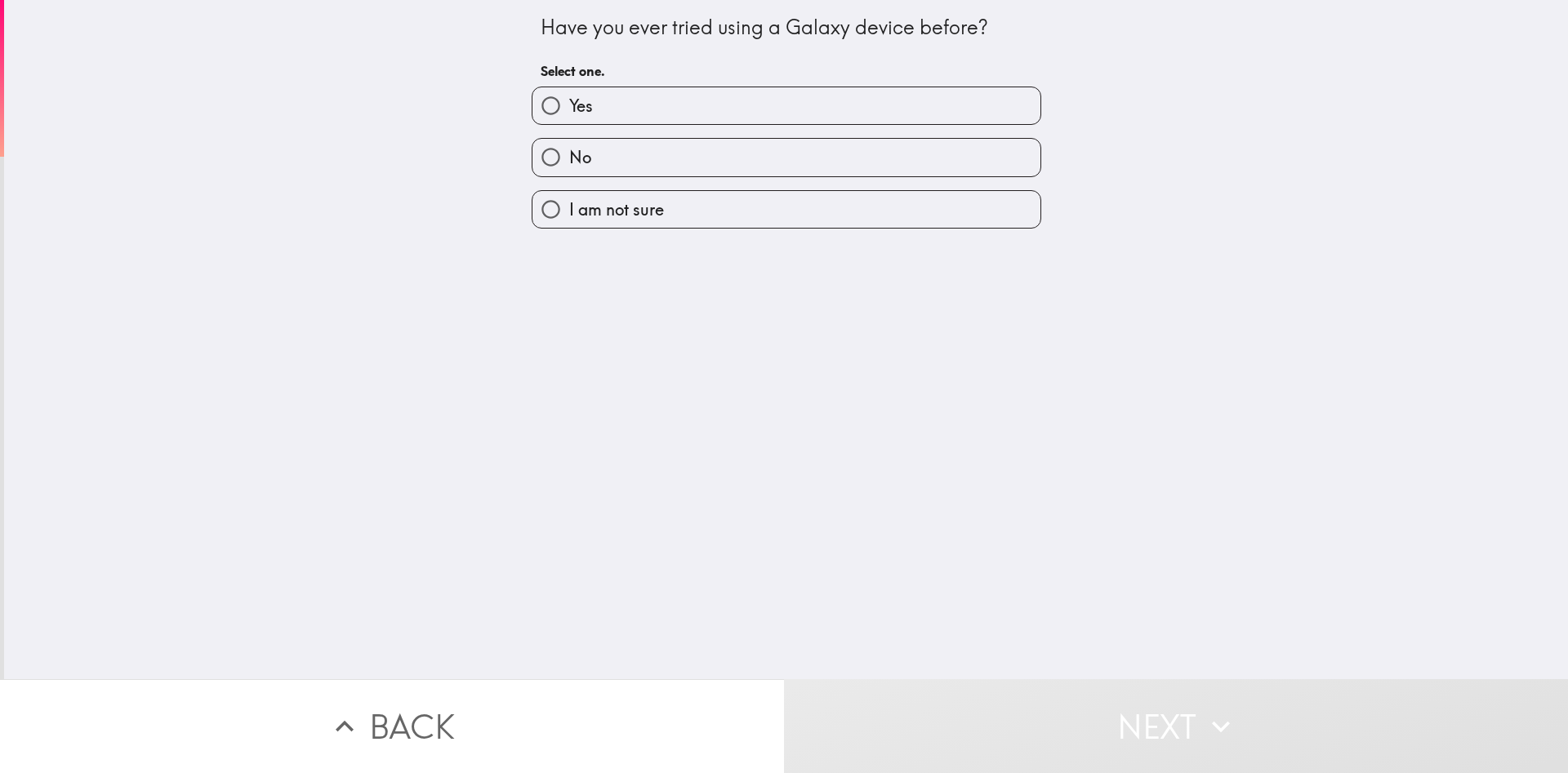
click at [590, 162] on span "No" at bounding box center [580, 158] width 22 height 23
click at [569, 162] on input "No" at bounding box center [550, 156] width 36 height 36
radio input "true"
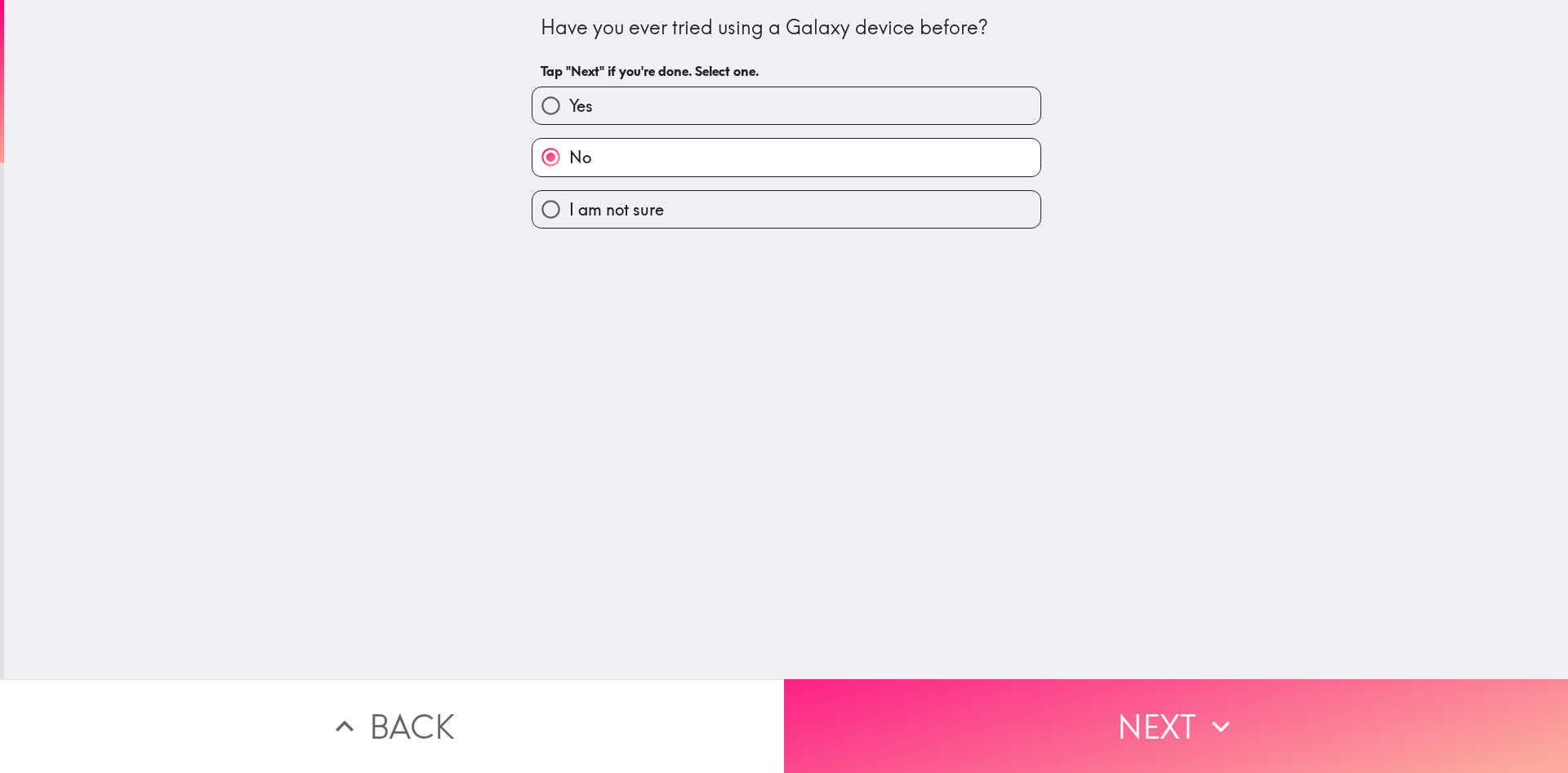
click at [1181, 719] on button "Next" at bounding box center [1176, 726] width 784 height 94
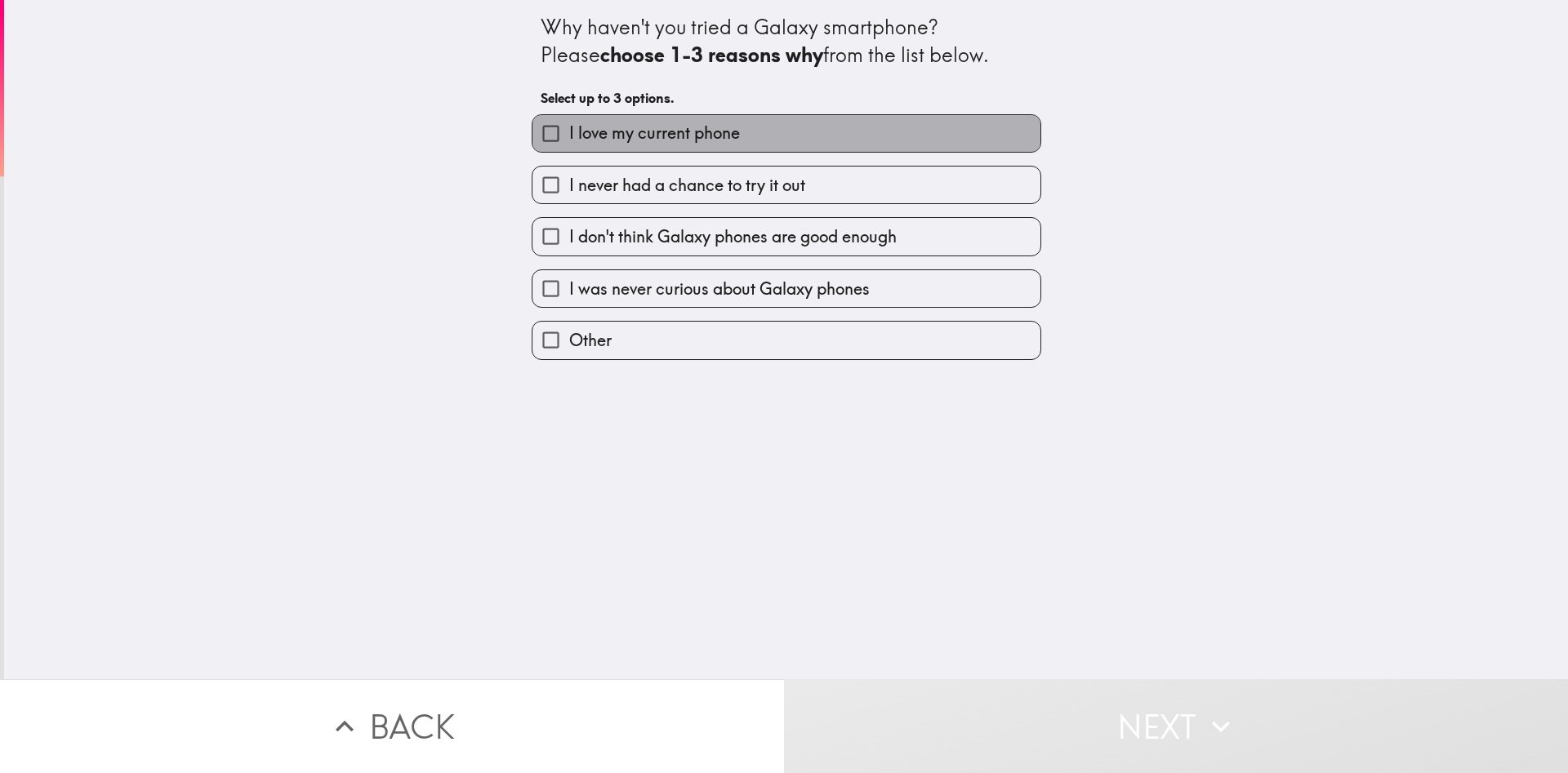
click at [683, 143] on span "I love my current phone" at bounding box center [654, 133] width 170 height 23
click at [569, 143] on input "I love my current phone" at bounding box center [550, 133] width 36 height 36
checkbox input "true"
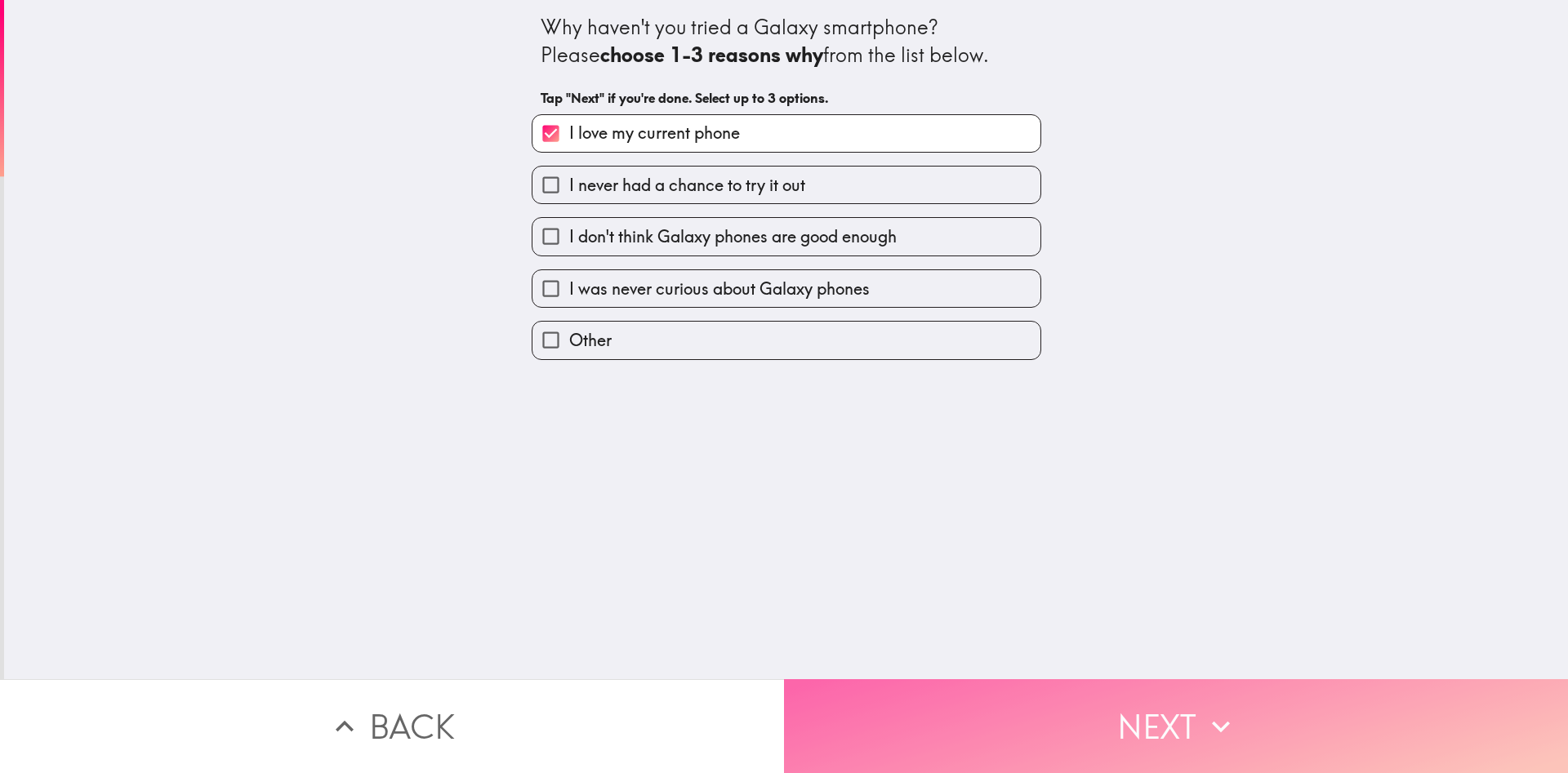
drag, startPoint x: 1172, startPoint y: 730, endPoint x: 1037, endPoint y: 653, distance: 155.4
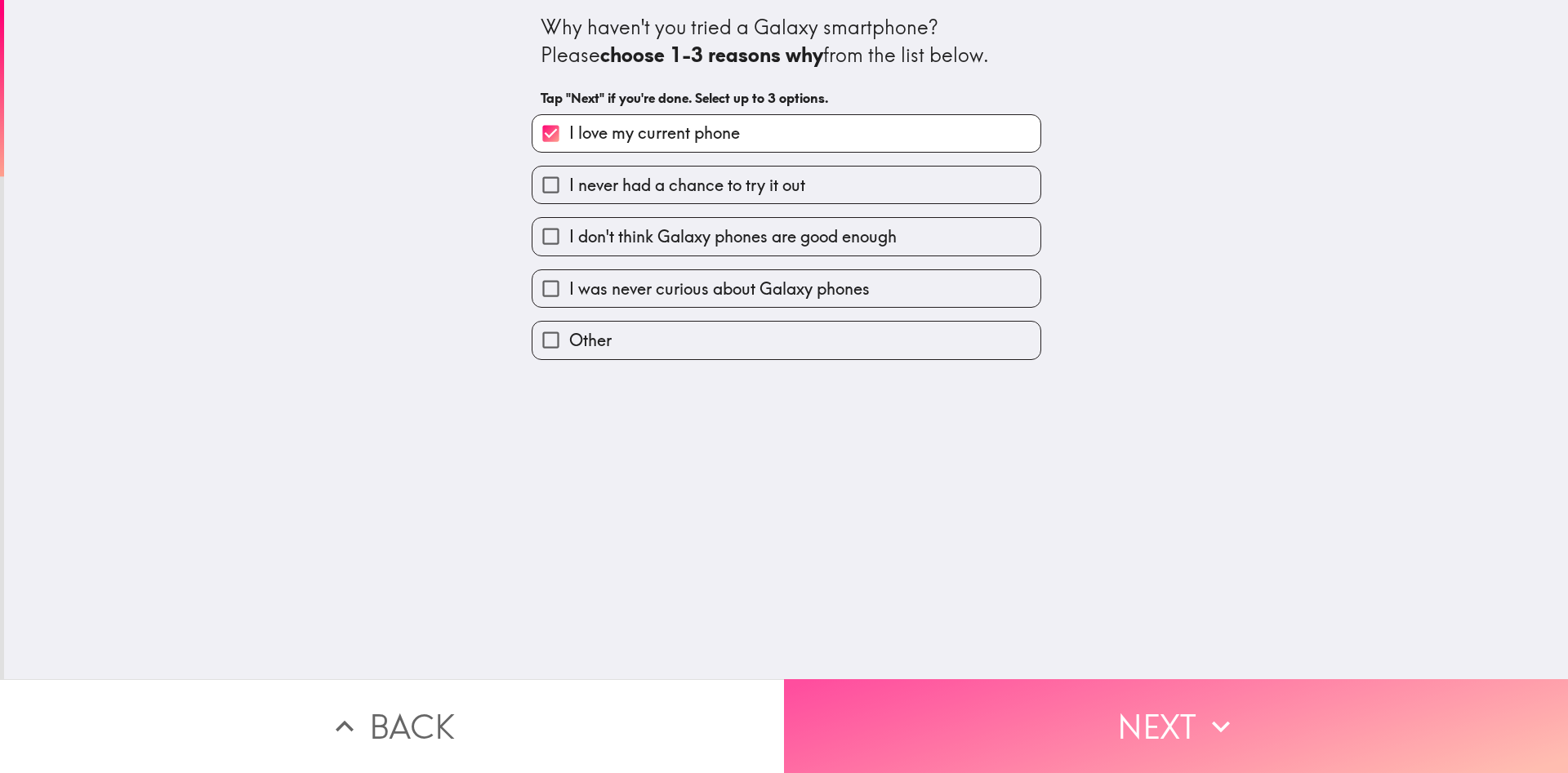
click at [1171, 730] on button "Next" at bounding box center [1176, 726] width 784 height 94
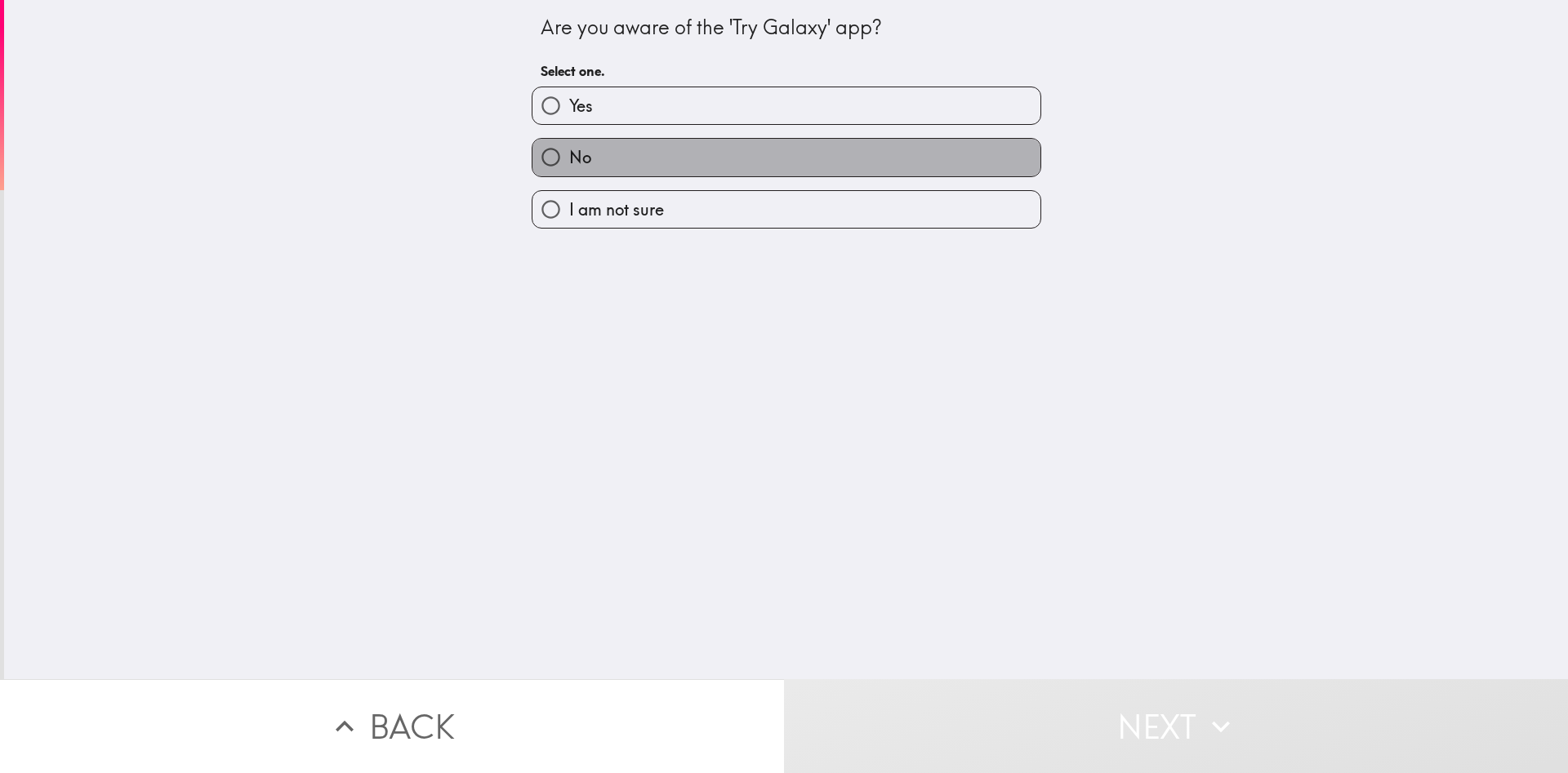
click at [598, 162] on label "No" at bounding box center [787, 156] width 508 height 36
click at [569, 162] on input "No" at bounding box center [550, 156] width 36 height 36
radio input "true"
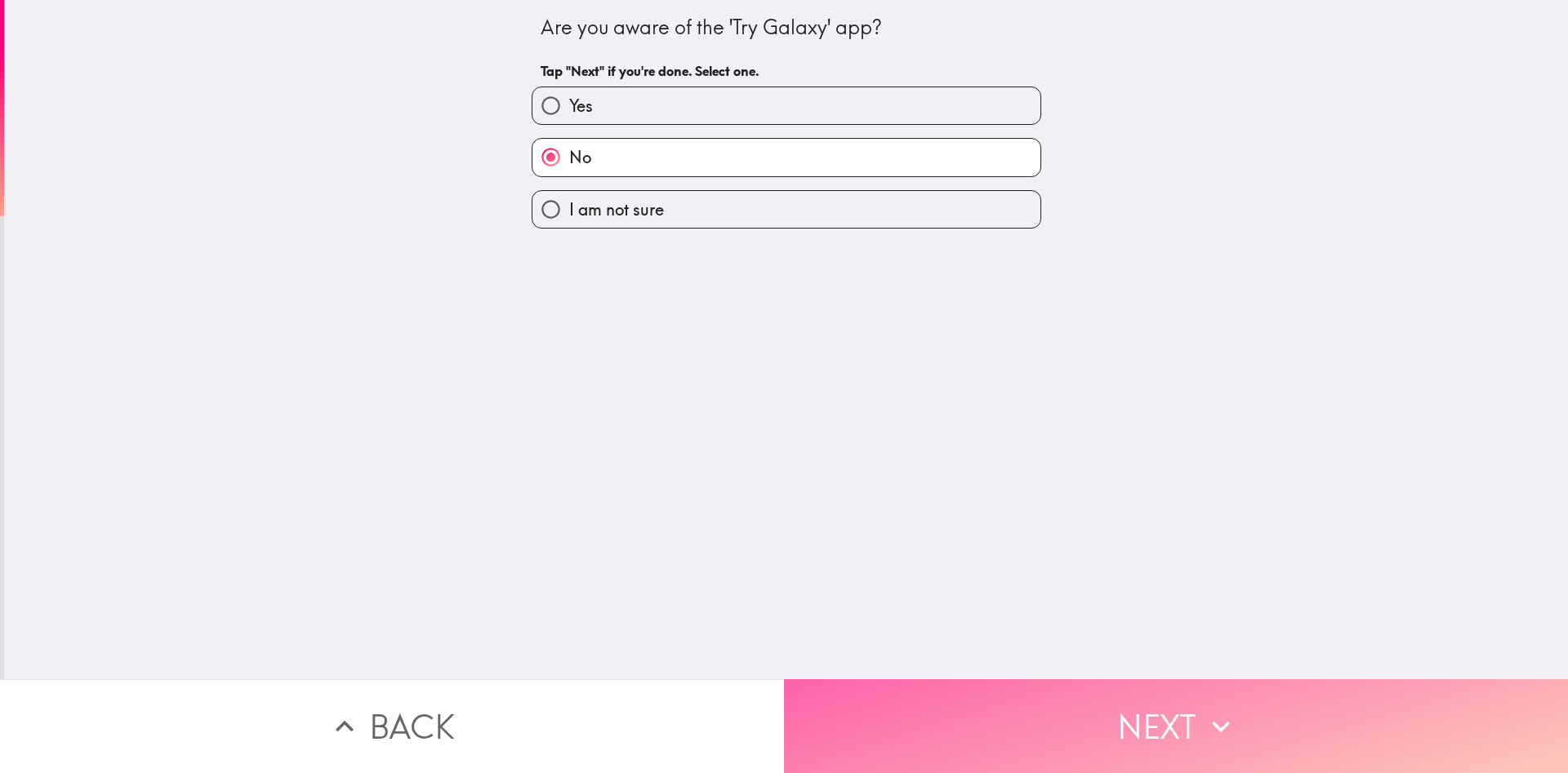
click at [1209, 753] on button "Next" at bounding box center [1176, 726] width 784 height 94
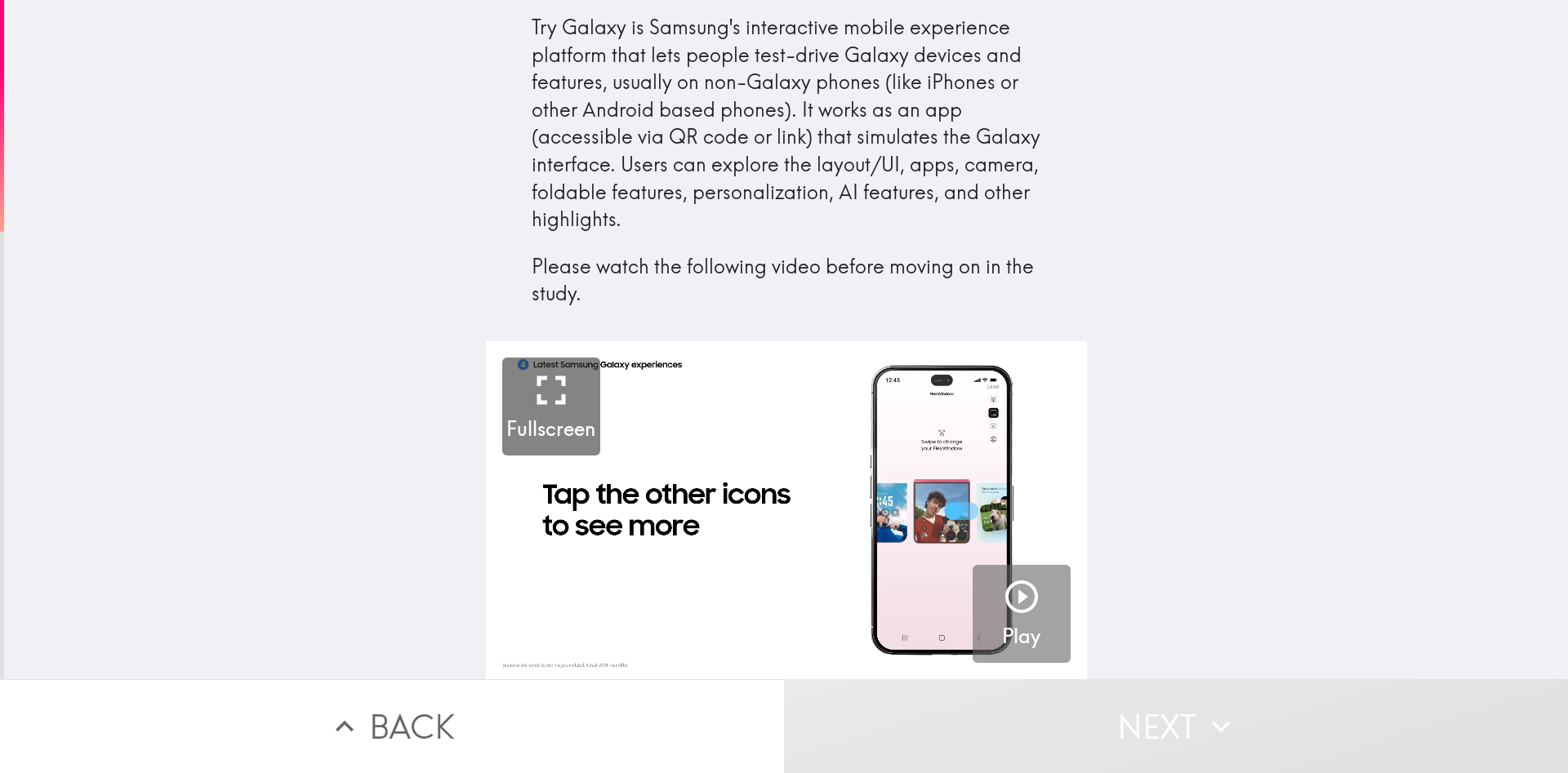
click at [1019, 596] on icon "button" at bounding box center [1021, 596] width 33 height 33
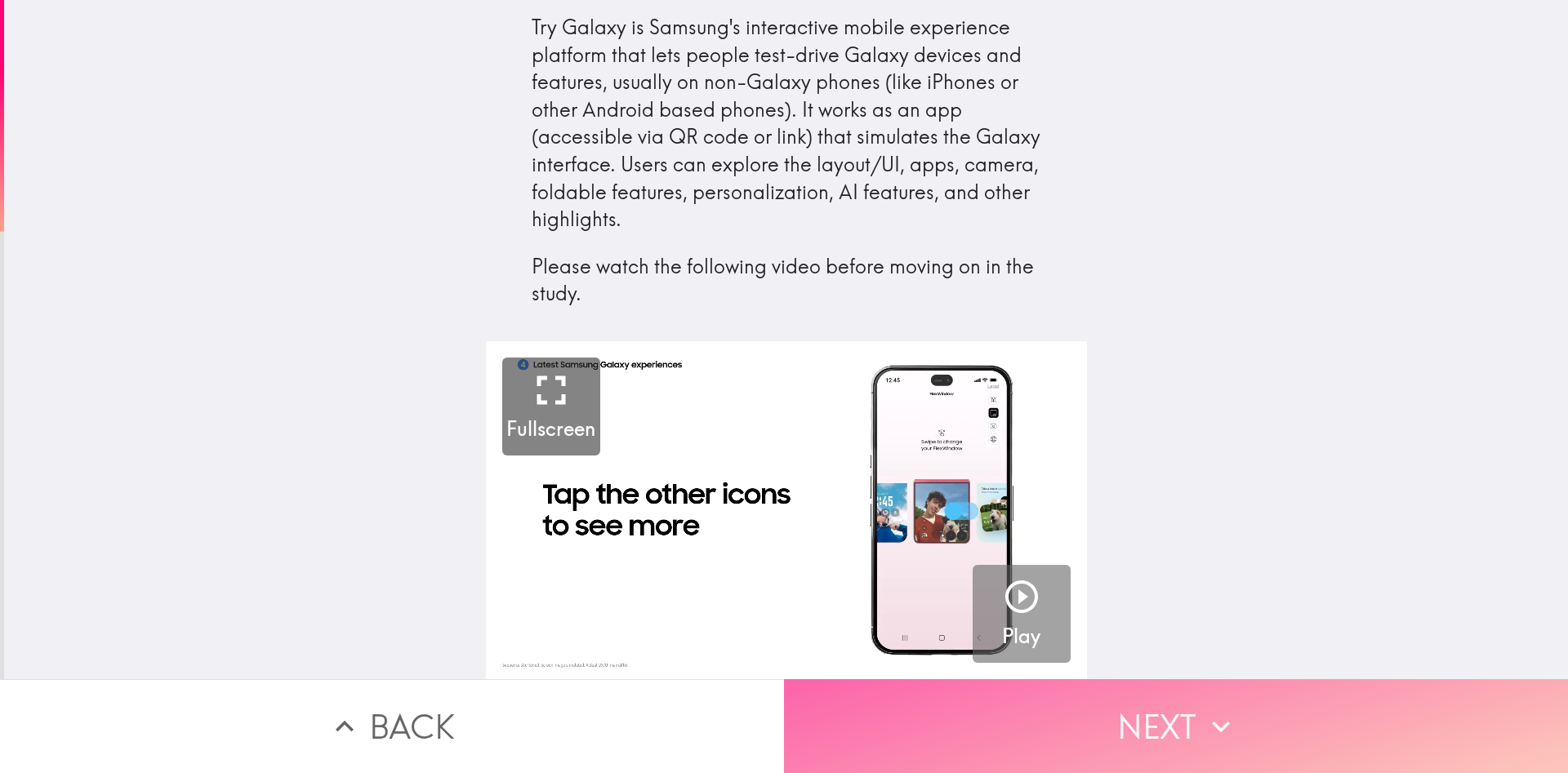
click at [1180, 748] on button "Next" at bounding box center [1176, 726] width 784 height 94
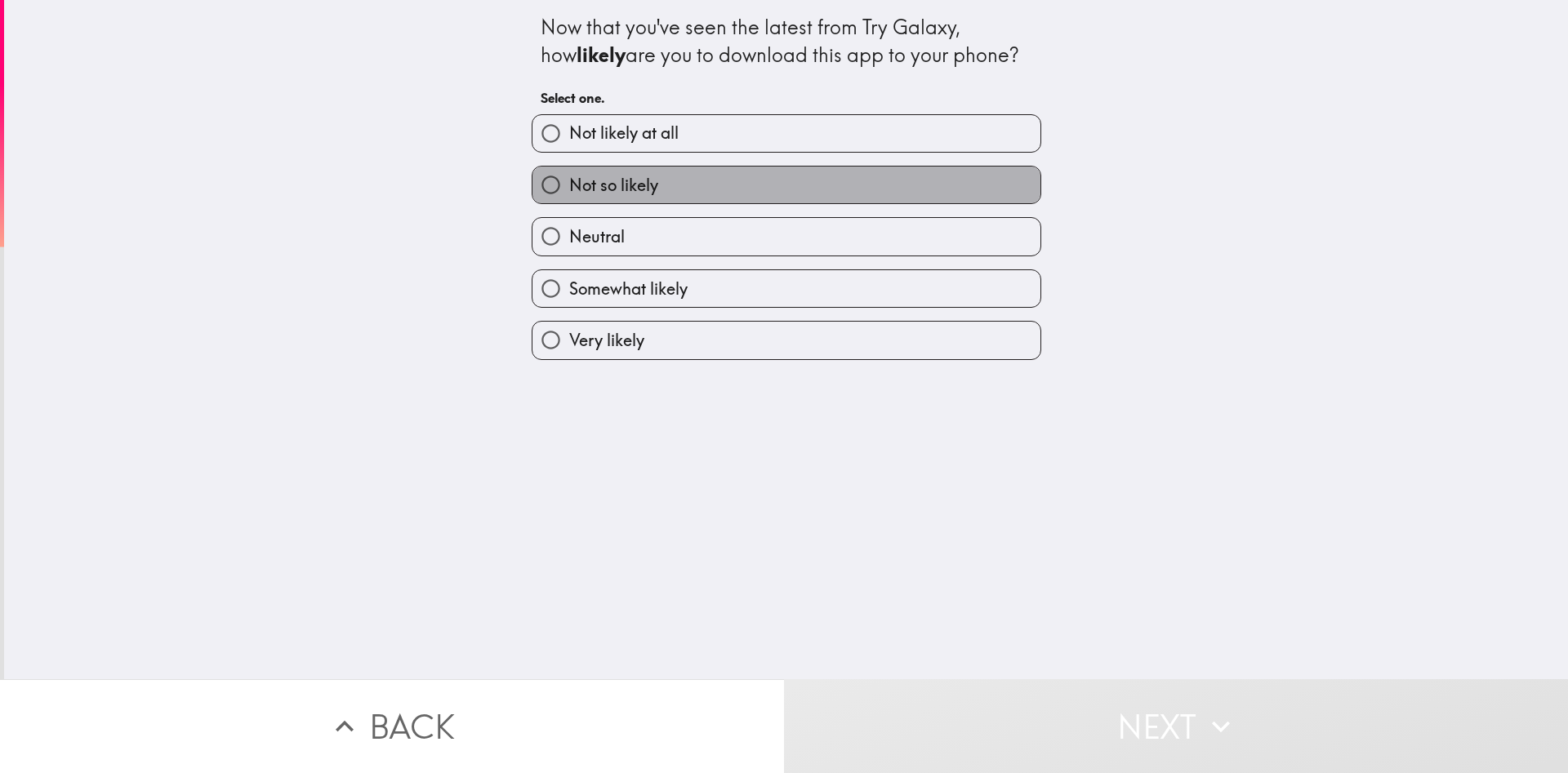
click at [720, 185] on label "Not so likely" at bounding box center [787, 185] width 508 height 36
click at [569, 185] on input "Not so likely" at bounding box center [550, 185] width 36 height 36
radio input "true"
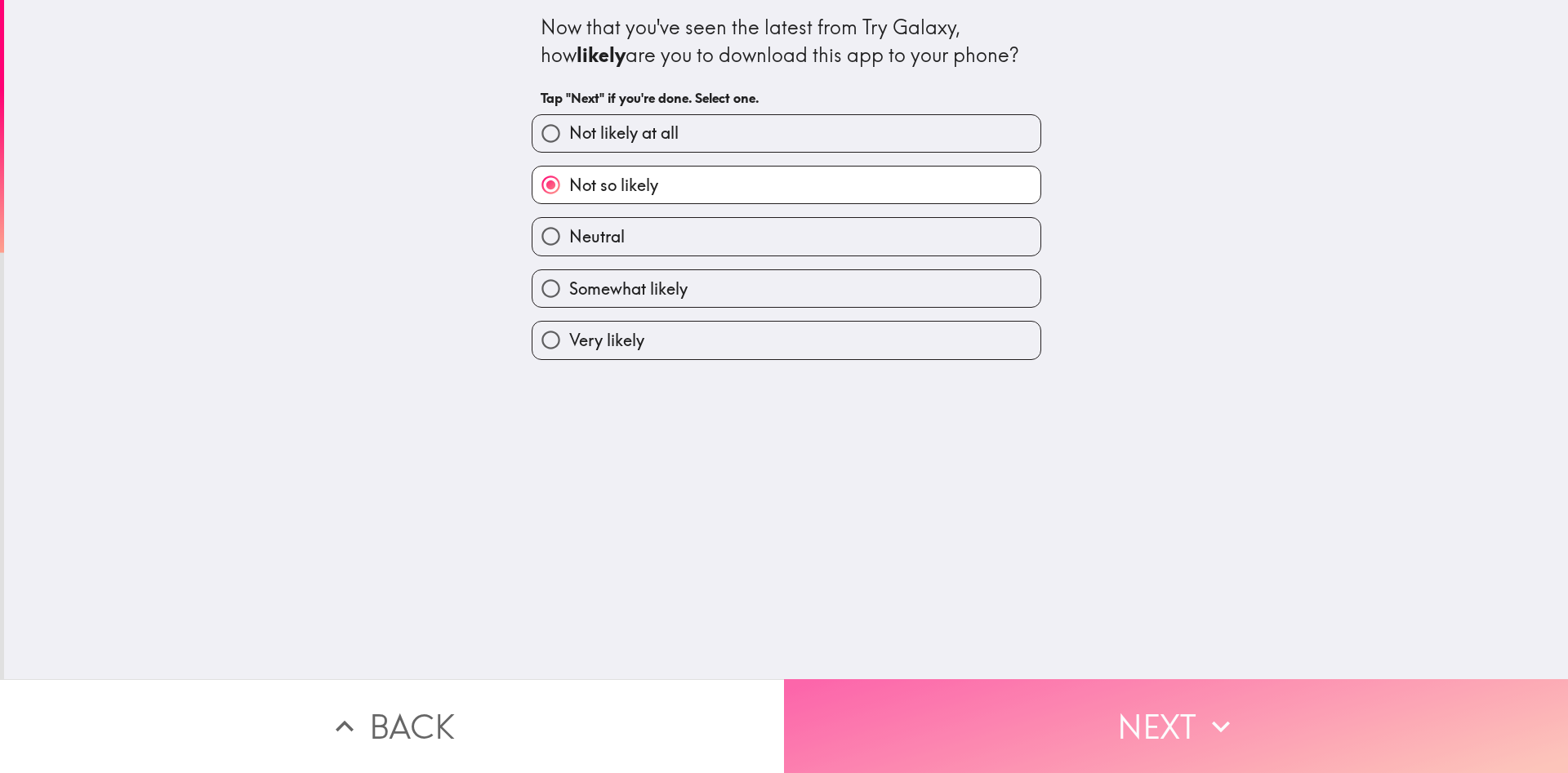
click at [1186, 742] on button "Next" at bounding box center [1176, 726] width 784 height 94
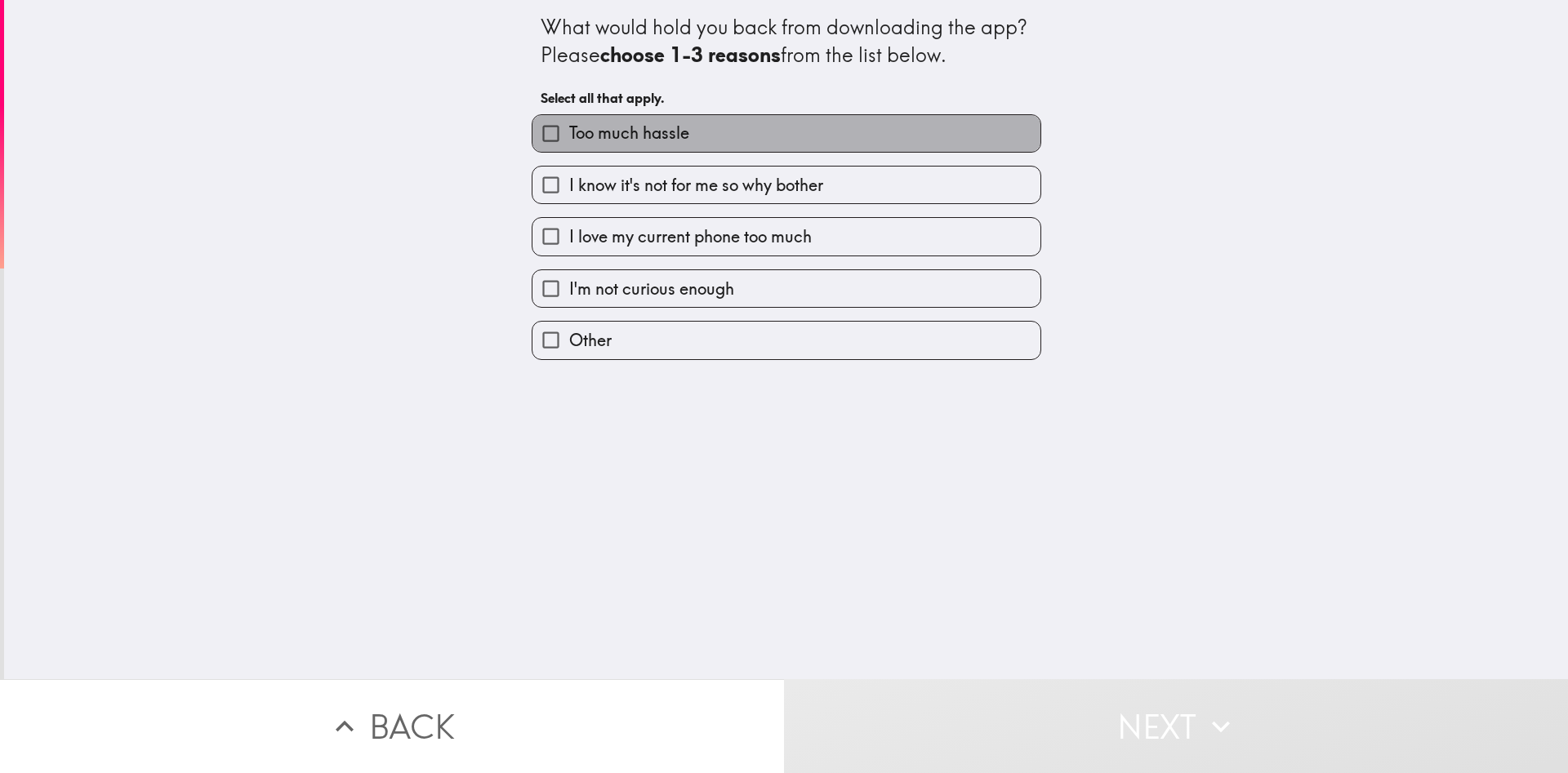
click at [715, 124] on label "Too much hassle" at bounding box center [787, 133] width 508 height 36
click at [569, 124] on input "Too much hassle" at bounding box center [550, 133] width 36 height 36
checkbox input "true"
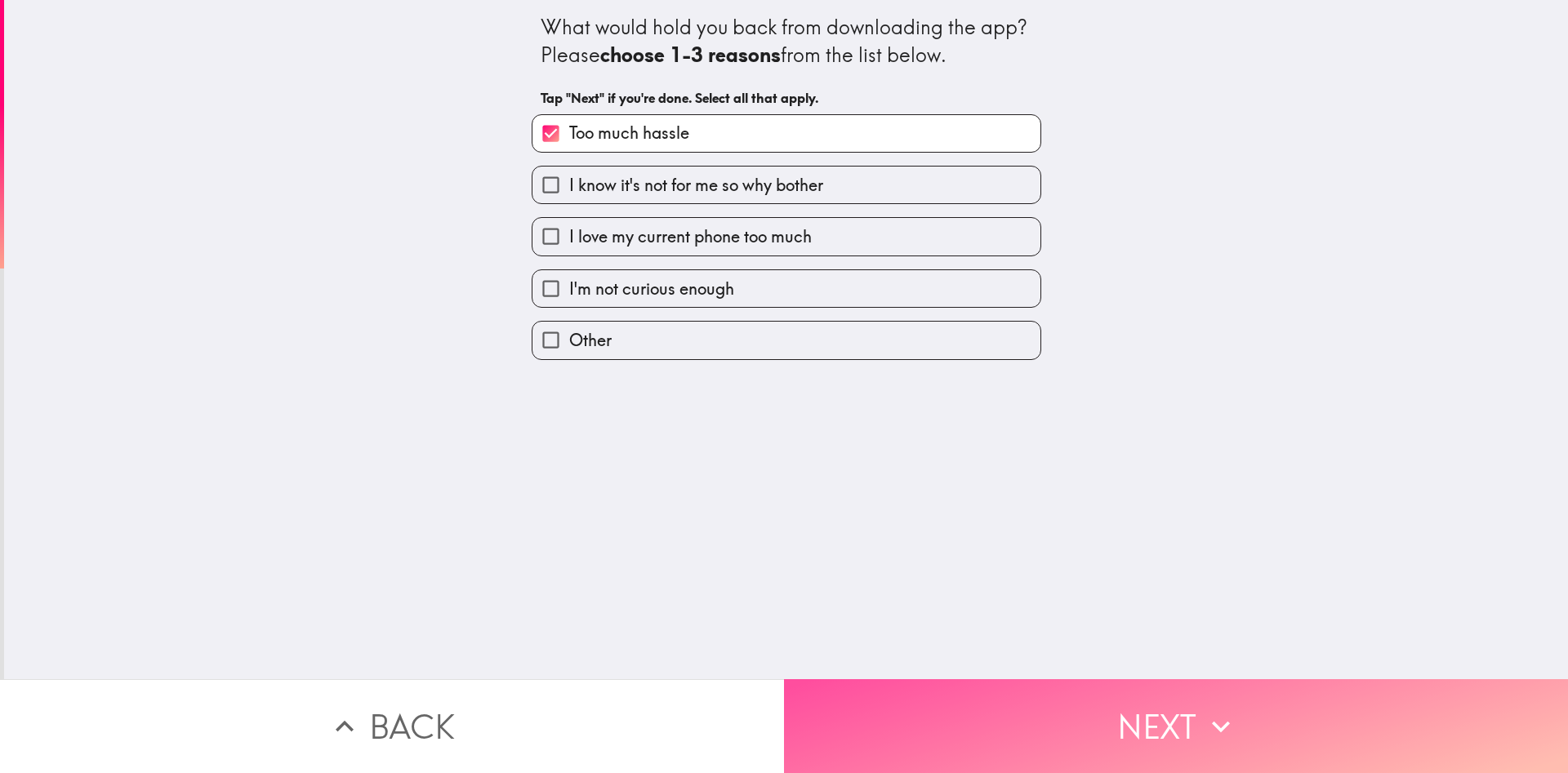
drag, startPoint x: 1192, startPoint y: 740, endPoint x: 368, endPoint y: 507, distance: 856.3
click at [1186, 737] on button "Next" at bounding box center [1176, 726] width 784 height 94
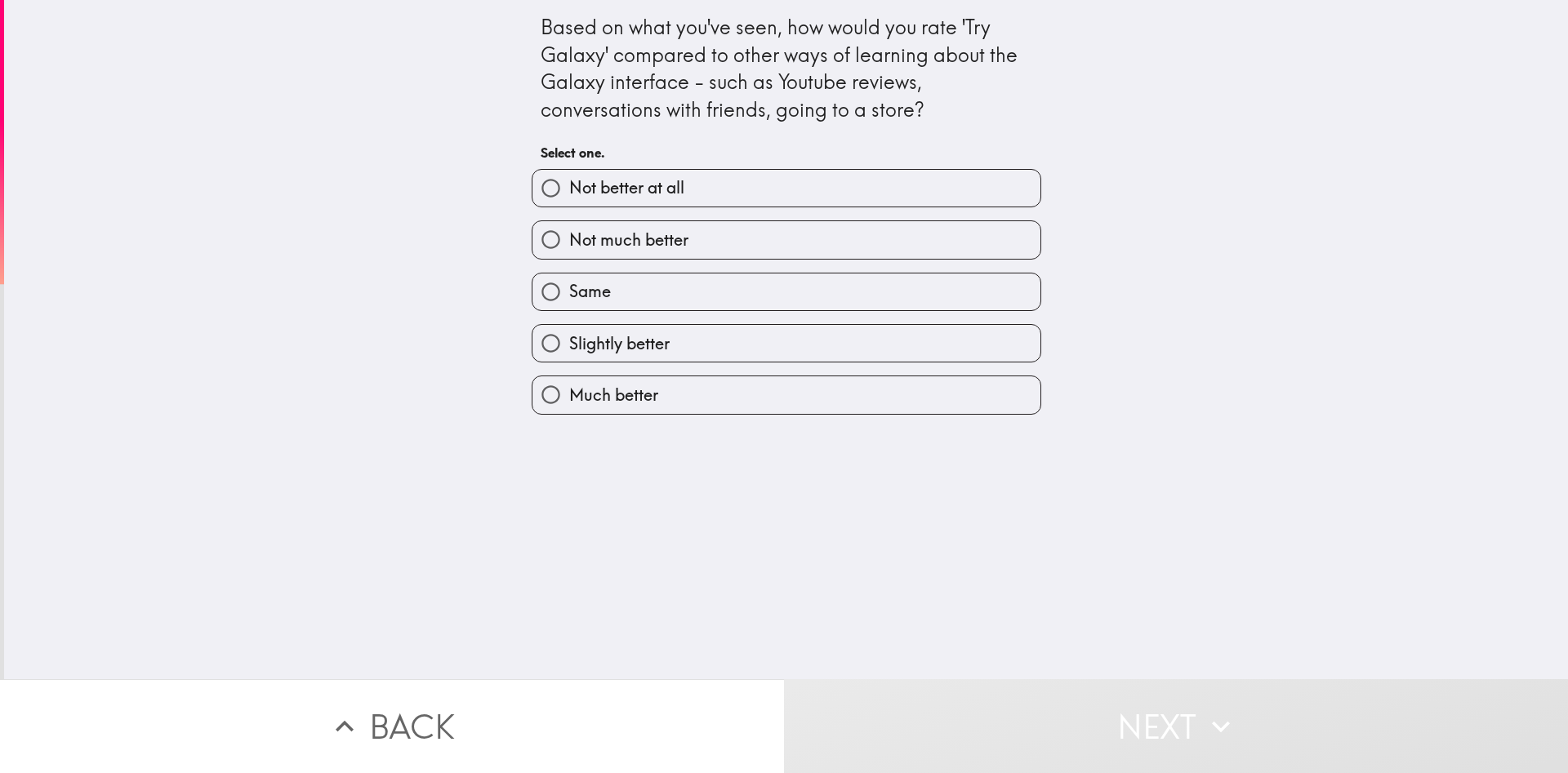
click at [657, 287] on label "Same" at bounding box center [787, 291] width 508 height 36
click at [569, 287] on input "Same" at bounding box center [550, 291] width 36 height 36
radio input "true"
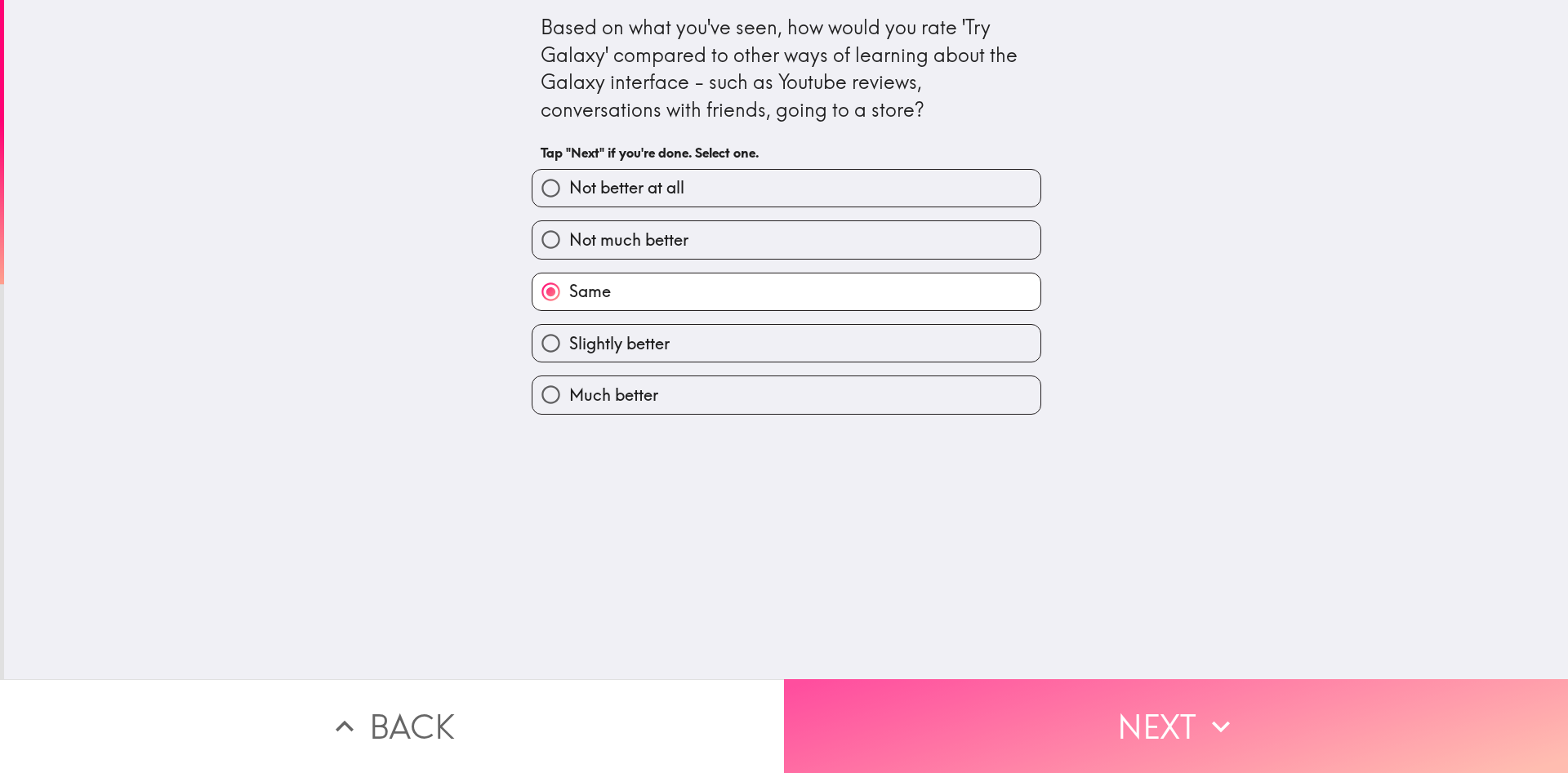
drag, startPoint x: 1205, startPoint y: 729, endPoint x: 394, endPoint y: 539, distance: 833.0
click at [1189, 714] on button "Next" at bounding box center [1176, 726] width 784 height 94
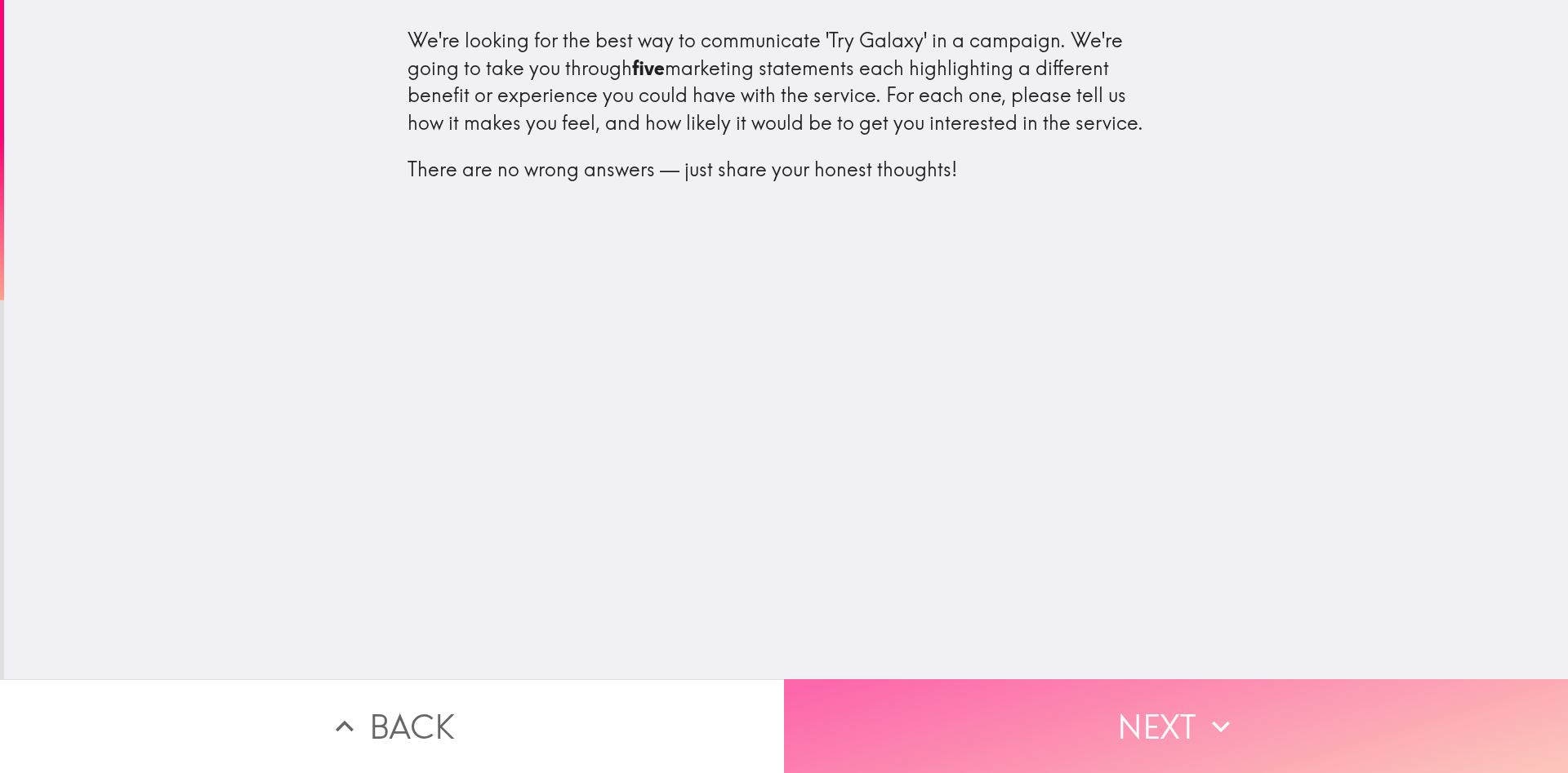
click at [1199, 722] on button "Next" at bounding box center [1176, 726] width 784 height 94
